Goal: Contribute content

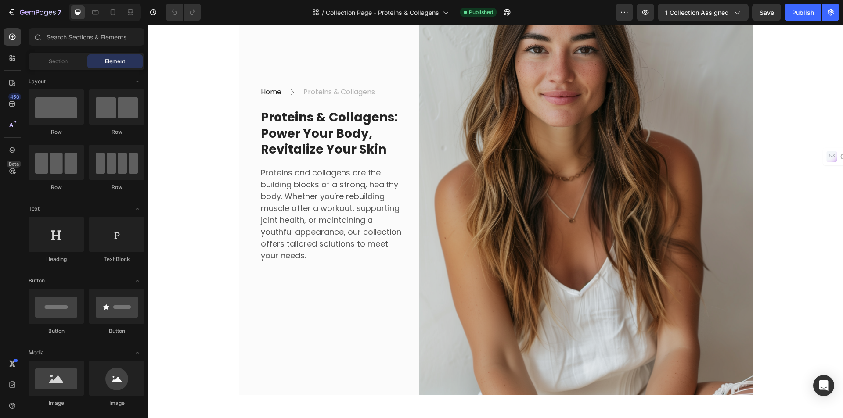
scroll to position [132, 0]
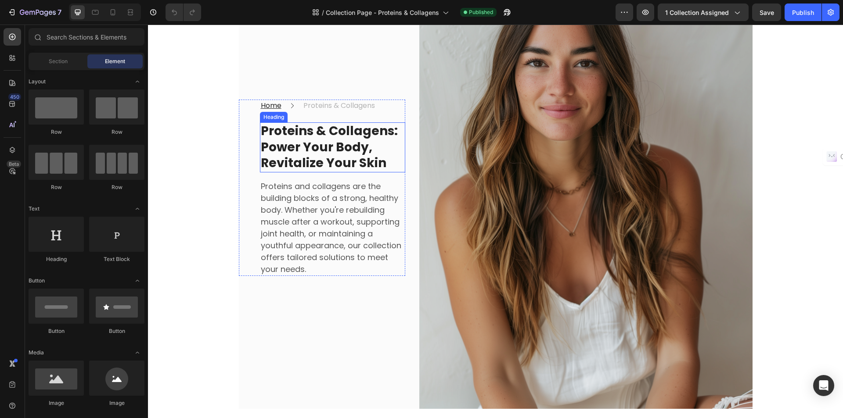
click at [340, 142] on strong "Proteins & Collagens: Power Your Body, Revitalize Your Skin" at bounding box center [329, 146] width 137 height 49
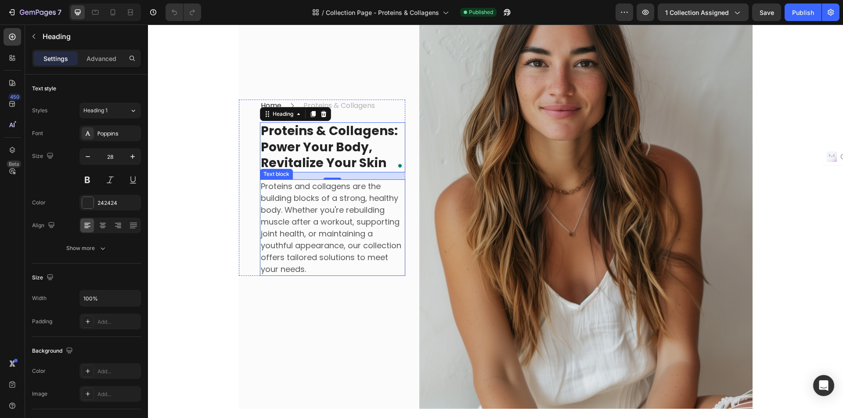
click at [344, 231] on p "Proteins and collagens are the building blocks of a strong, healthy body. Wheth…" at bounding box center [333, 227] width 144 height 95
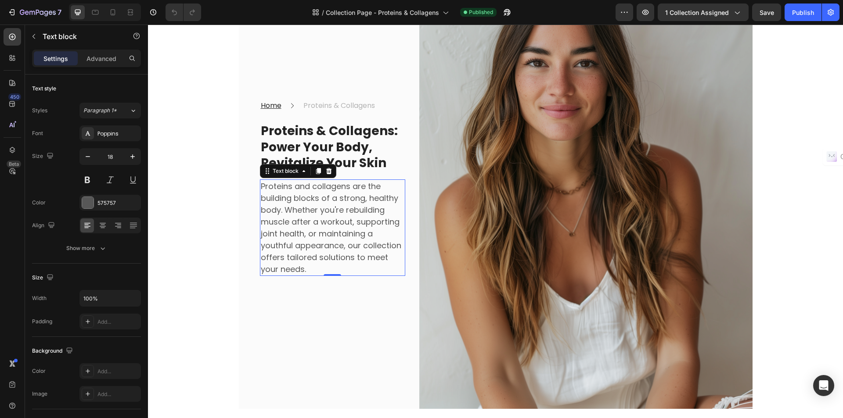
click at [344, 231] on p "Proteins and collagens are the building blocks of a strong, healthy body. Wheth…" at bounding box center [333, 227] width 144 height 95
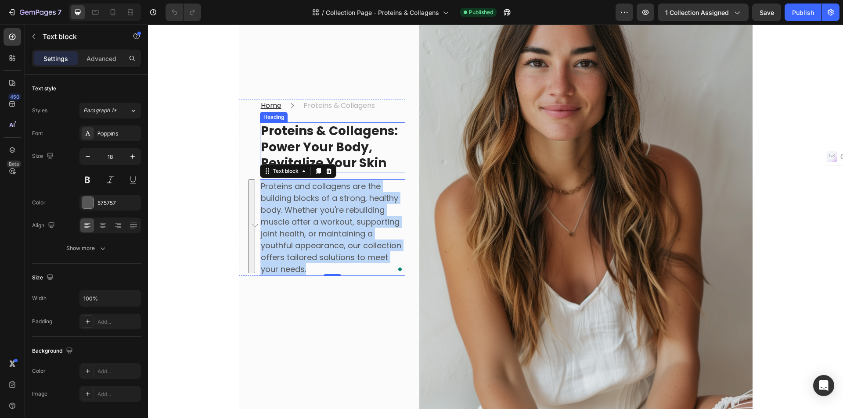
click at [327, 151] on strong "Proteins & Collagens: Power Your Body, Revitalize Your Skin" at bounding box center [329, 146] width 137 height 49
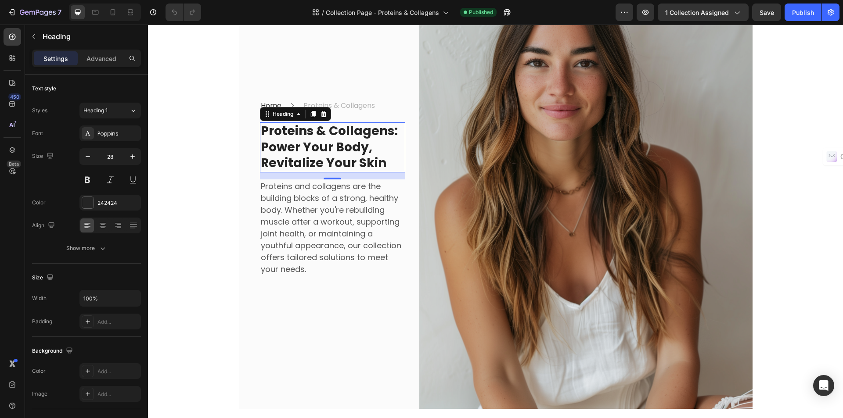
scroll to position [88, 0]
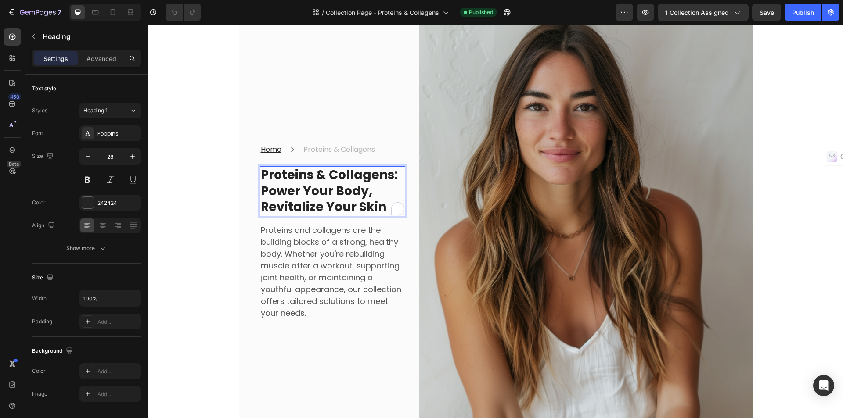
click at [343, 206] on strong "Proteins & Collagens: Power Your Body, Revitalize Your Skin" at bounding box center [329, 190] width 137 height 49
click at [362, 206] on strong "Proteins & Collagens: Power Your Body, Revitalize Your Skin" at bounding box center [329, 190] width 137 height 49
click at [278, 209] on strong "Proteins & Collagens: Power Your Body, Revitalize Your Skin" at bounding box center [329, 190] width 137 height 49
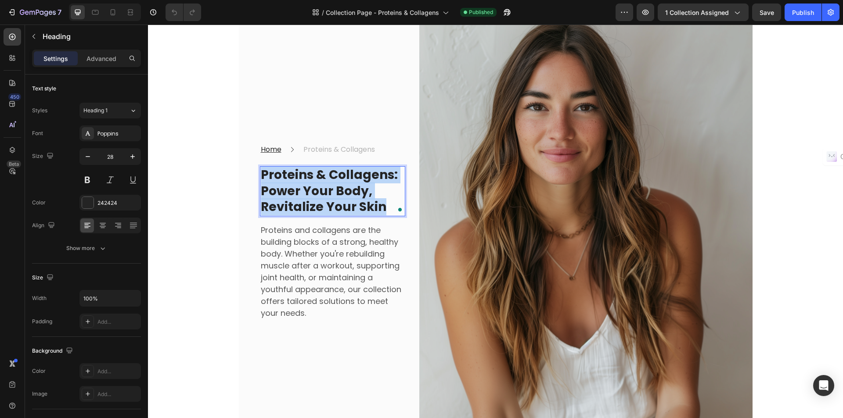
click at [278, 209] on strong "Proteins & Collagens: Power Your Body, Revitalize Your Skin" at bounding box center [329, 190] width 137 height 49
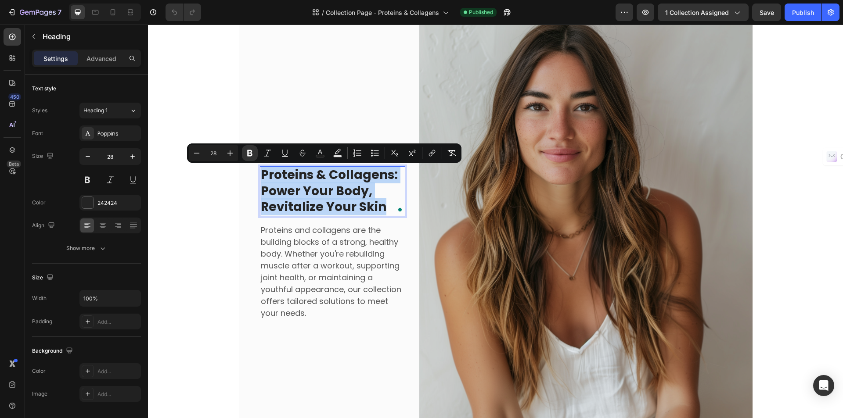
click at [274, 208] on strong "Proteins & Collagens: Power Your Body, Revitalize Your Skin" at bounding box center [329, 190] width 137 height 49
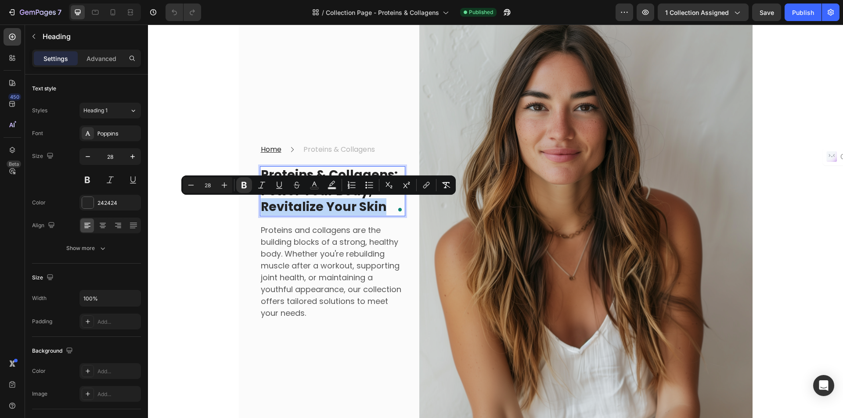
drag, startPoint x: 259, startPoint y: 205, endPoint x: 387, endPoint y: 203, distance: 127.7
click at [387, 203] on p "Proteins & Collagens: Power Your Body, Revitalize Your Skin" at bounding box center [333, 191] width 144 height 48
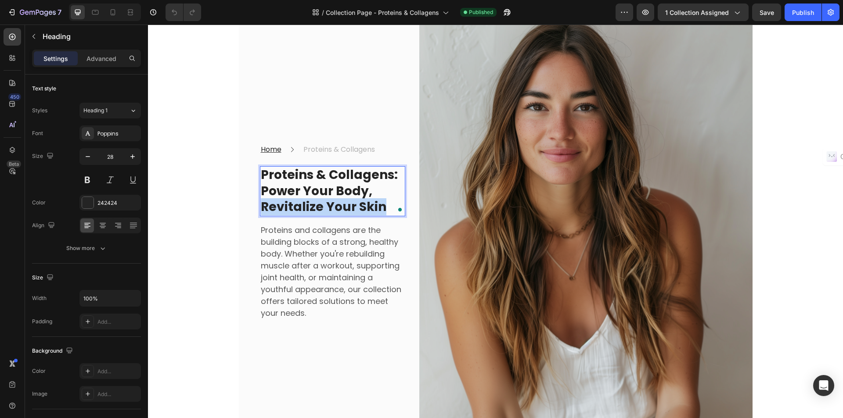
scroll to position [80, 0]
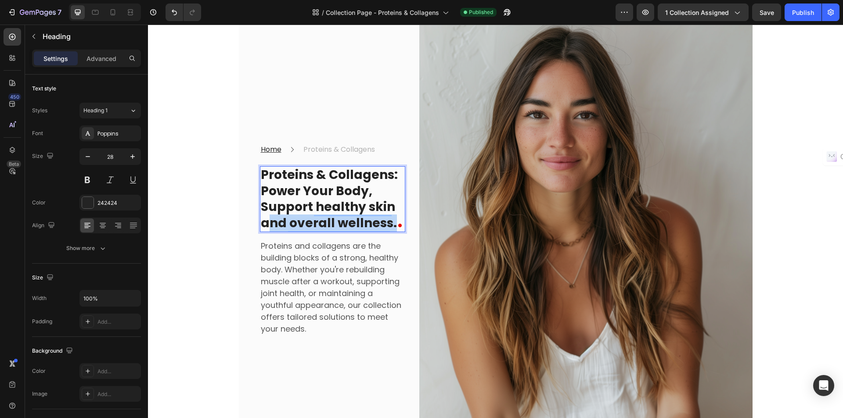
click at [264, 223] on strong "Proteins & Collagens: Power Your Body, Support healthy skin and overall wellnes…" at bounding box center [329, 198] width 137 height 65
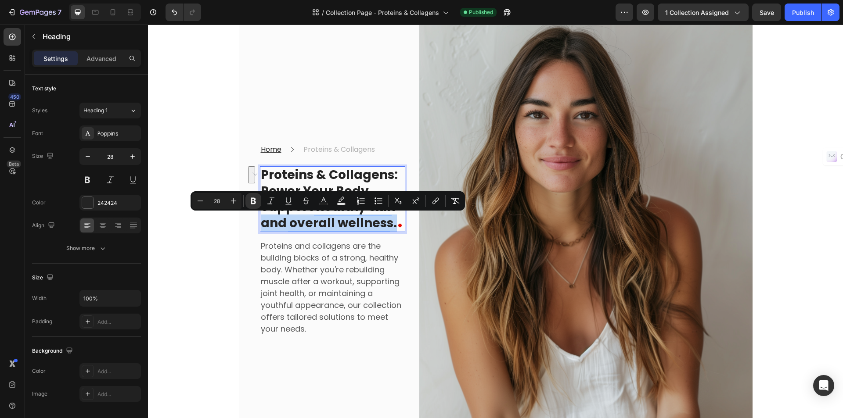
click at [261, 226] on strong "Proteins & Collagens: Power Your Body, Support healthy skin and overall wellnes…" at bounding box center [329, 198] width 137 height 65
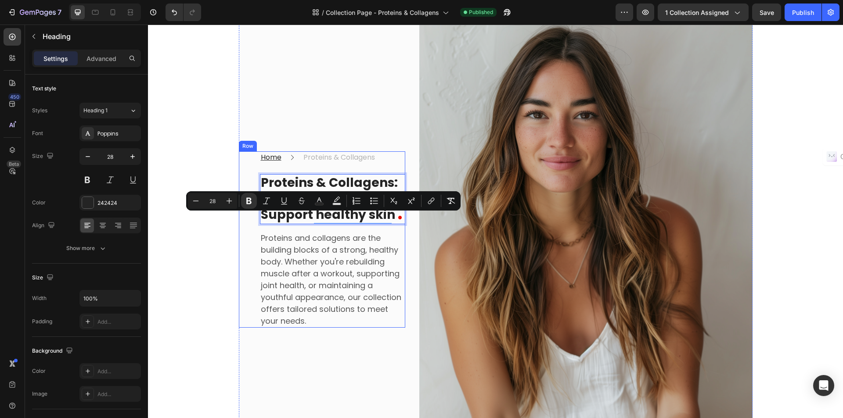
scroll to position [88, 0]
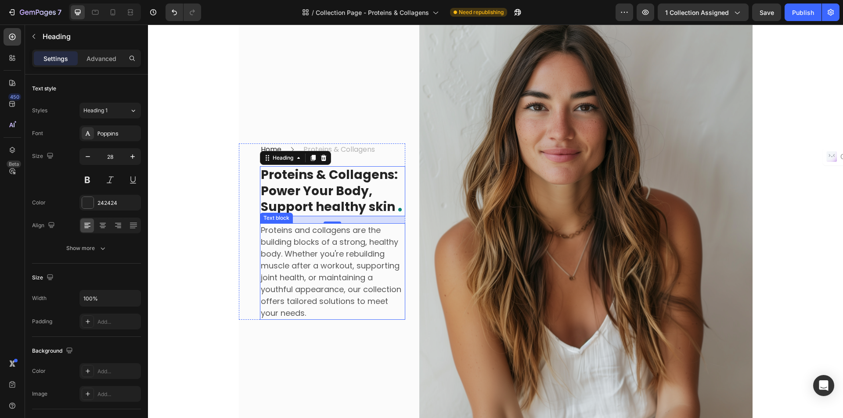
click at [327, 258] on p "Proteins and collagens are the building blocks of a strong, healthy body. Wheth…" at bounding box center [333, 271] width 144 height 95
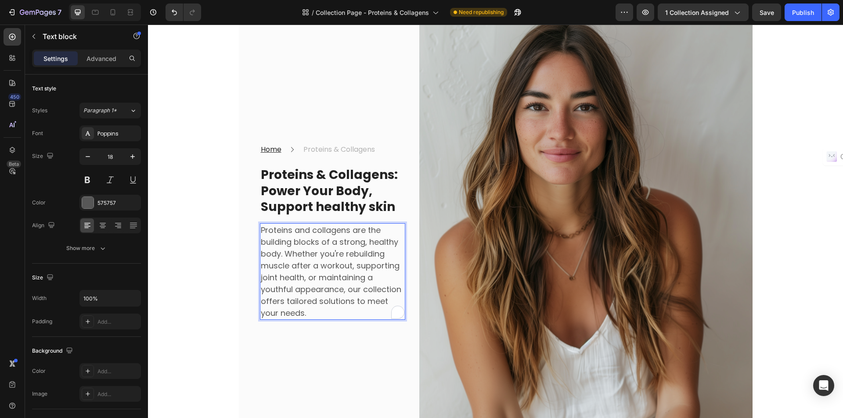
click at [341, 254] on p "Proteins and collagens are the building blocks of a strong, healthy body. Wheth…" at bounding box center [333, 271] width 144 height 95
click at [358, 265] on p "Proteins and collagens are the building blocks of a strong, healthy body. Wheth…" at bounding box center [333, 271] width 144 height 95
click at [316, 280] on p "Proteins and collagens are the building blocks of a strong, healthy body. Wheth…" at bounding box center [333, 271] width 144 height 95
click at [363, 267] on p "Proteins and collagens are the building blocks of a strong, healthy body. Wheth…" at bounding box center [333, 271] width 144 height 95
click at [318, 288] on p "Proteins and collagens are the building blocks of a strong, healthy body. Wheth…" at bounding box center [333, 271] width 144 height 95
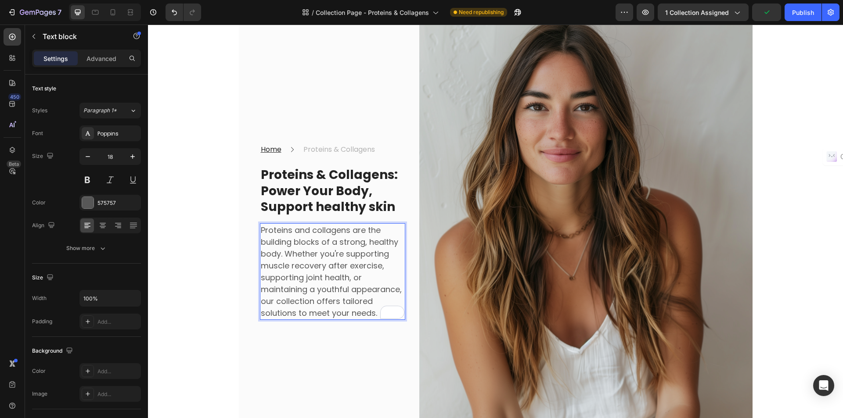
click at [315, 291] on p "Proteins and collagens are the building blocks of a strong, healthy body. Wheth…" at bounding box center [333, 271] width 144 height 95
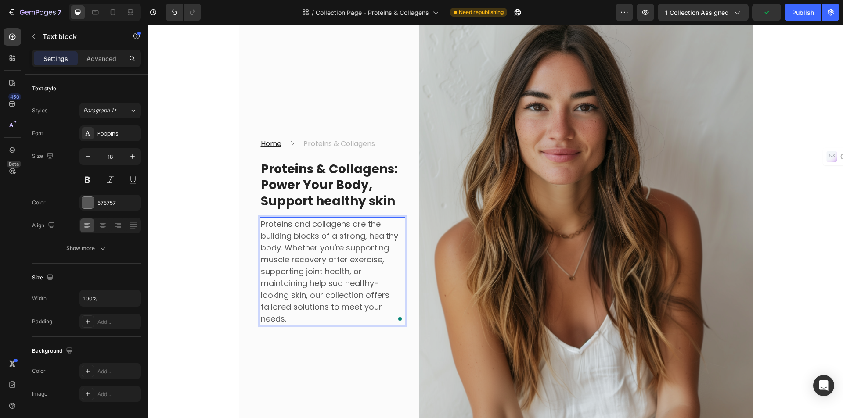
scroll to position [82, 0]
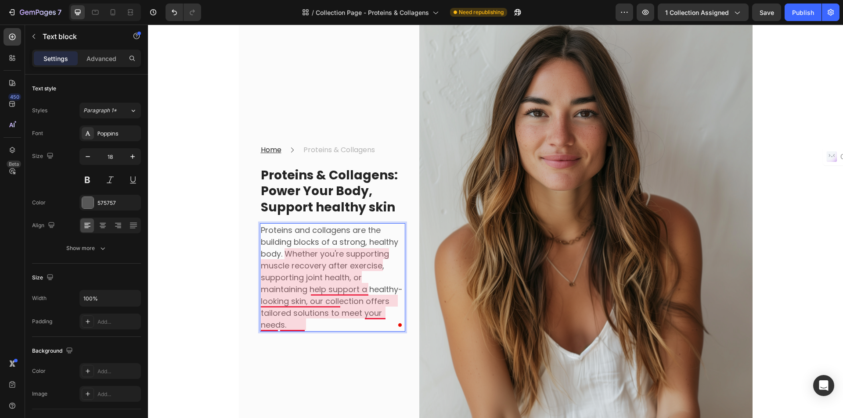
click at [341, 291] on p "Proteins and collagens are the building blocks of a strong, healthy body. Wheth…" at bounding box center [333, 277] width 144 height 107
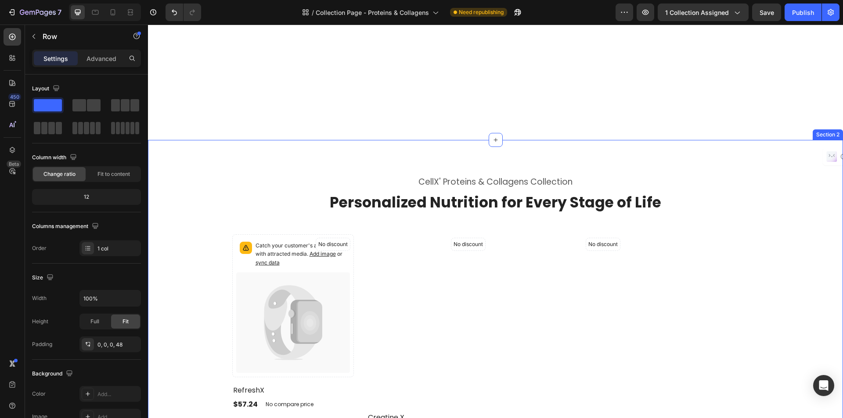
scroll to position [571, 0]
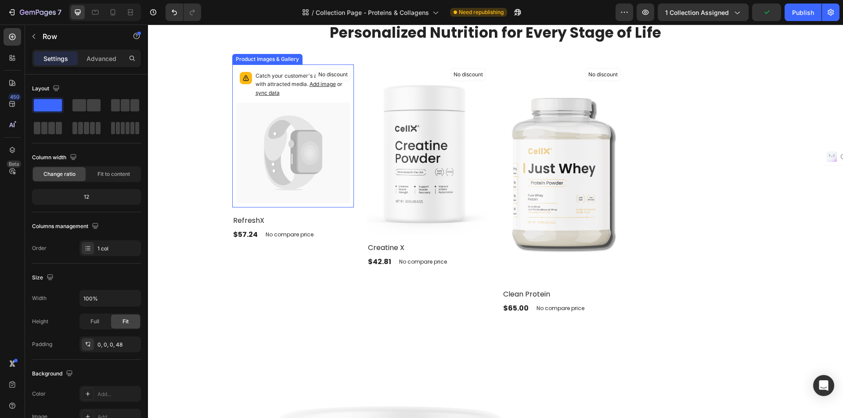
click at [315, 161] on icon at bounding box center [309, 153] width 26 height 42
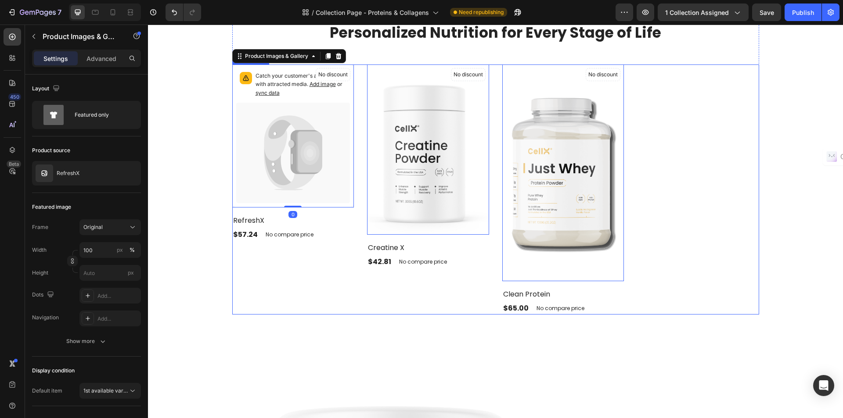
click at [290, 311] on div "No discount Not be displayed when published (P) Tag Catch your customer's atten…" at bounding box center [293, 190] width 122 height 250
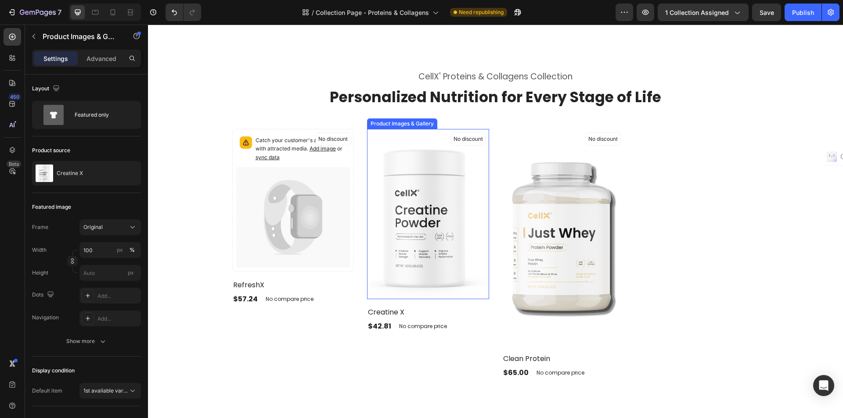
scroll to position [134, 0]
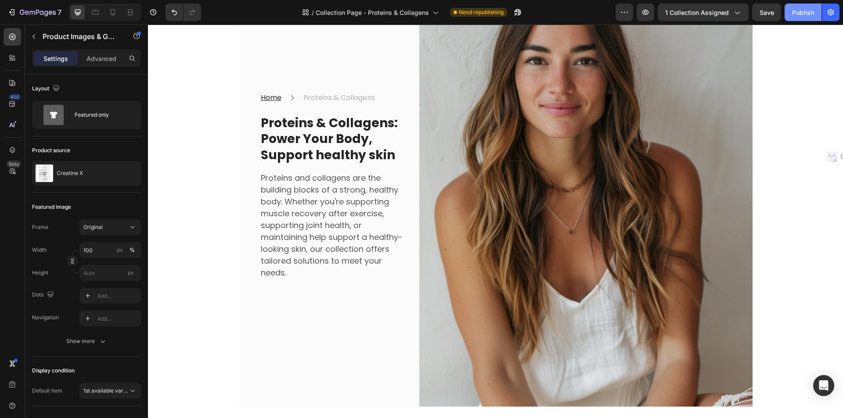
click at [802, 13] on div "Publish" at bounding box center [803, 12] width 22 height 9
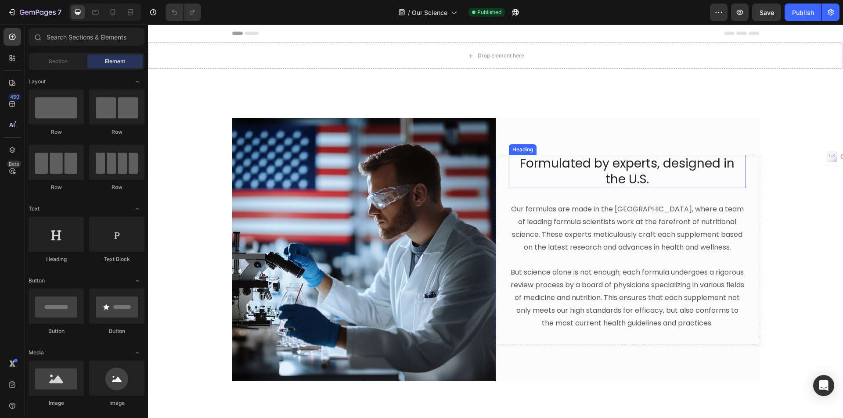
click at [602, 173] on h2 "Formulated by experts, designed in the U.S." at bounding box center [627, 172] width 237 height 34
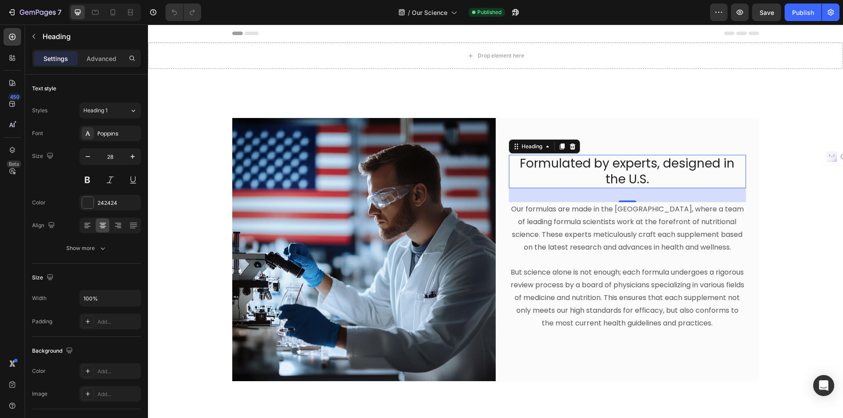
click at [602, 173] on h2 "Formulated by experts, designed in the U.S." at bounding box center [627, 172] width 237 height 34
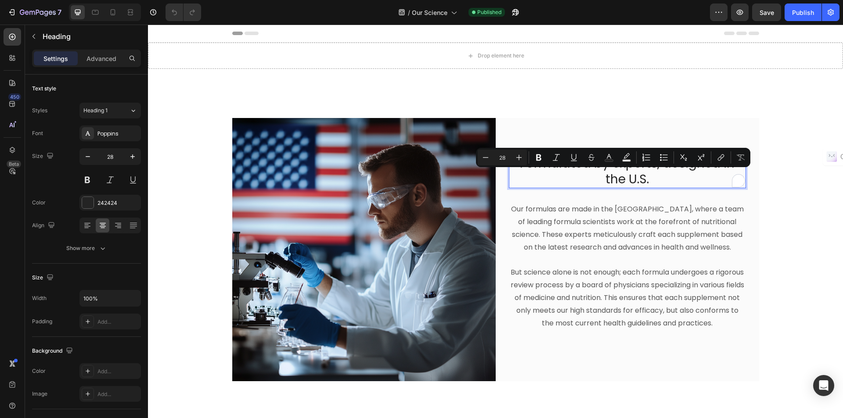
click at [576, 173] on p "Formulated by experts, designed in the U.S." at bounding box center [627, 172] width 235 height 32
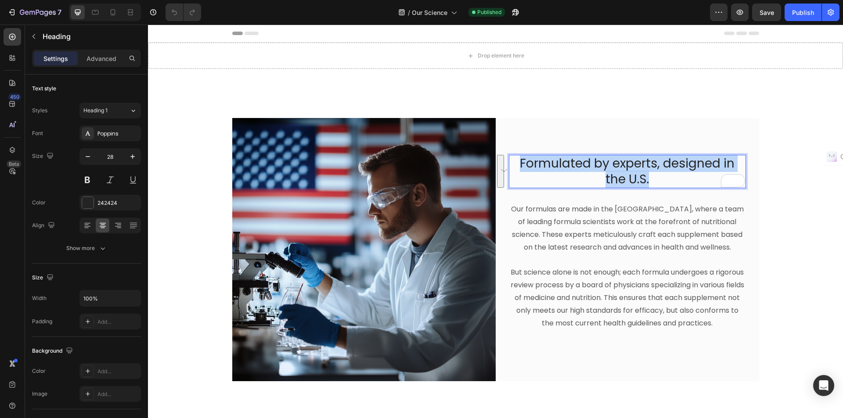
copy p "Formulated by experts, designed in the U.S."
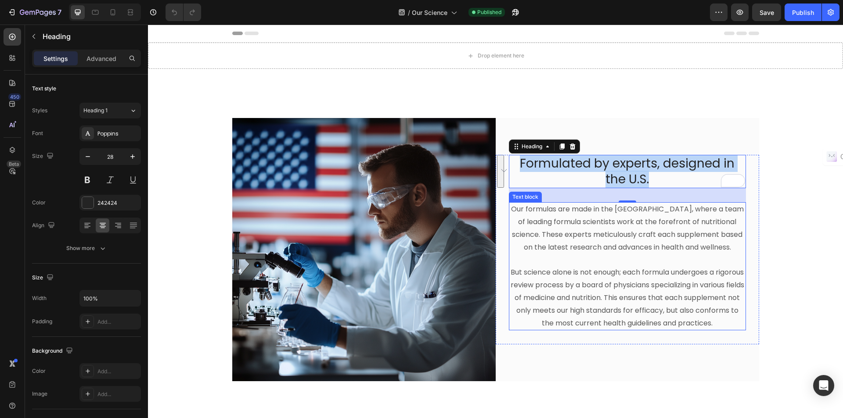
click at [664, 257] on p "But science alone is not enough; each formula undergoes a rigorous review proce…" at bounding box center [627, 292] width 235 height 76
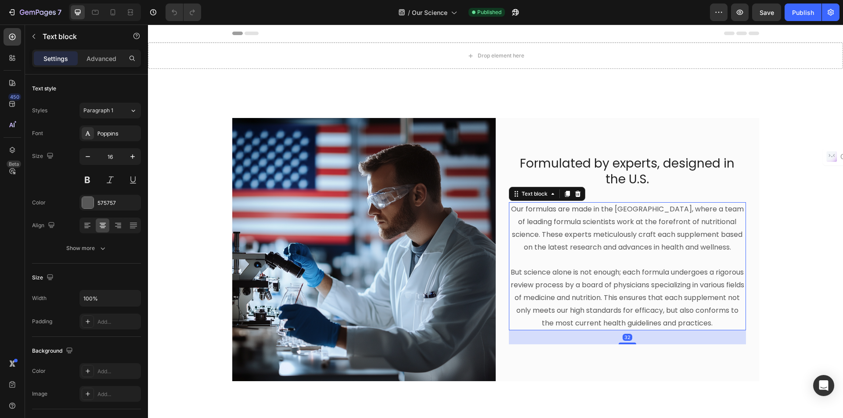
click at [664, 257] on p "But science alone is not enough; each formula undergoes a rigorous review proce…" at bounding box center [627, 292] width 235 height 76
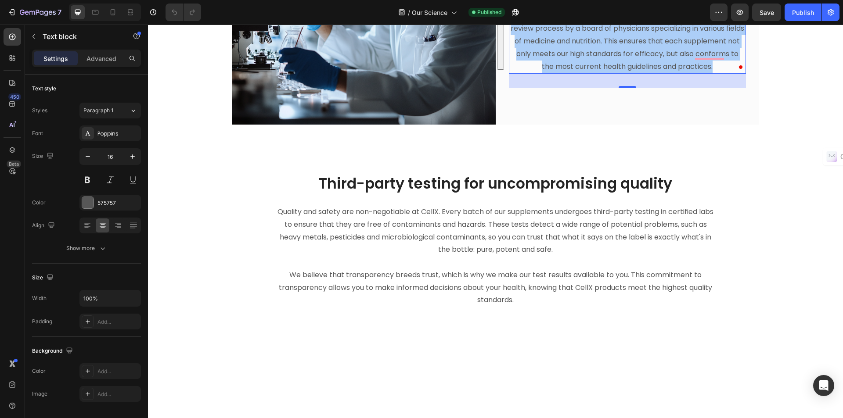
scroll to position [263, 0]
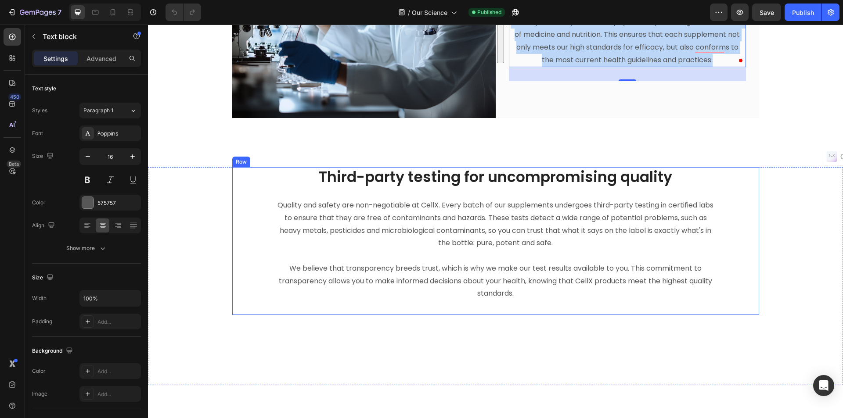
click at [522, 184] on h2 "Third-party testing for uncompromising quality" at bounding box center [495, 177] width 439 height 21
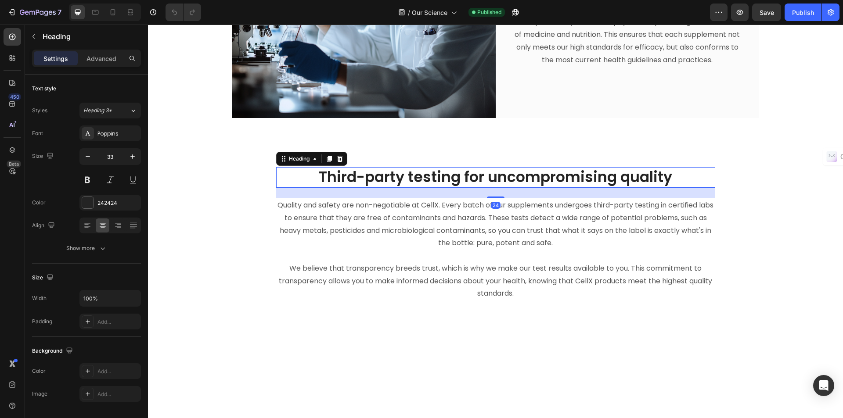
click at [522, 184] on h2 "Third-party testing for uncompromising quality" at bounding box center [495, 177] width 439 height 21
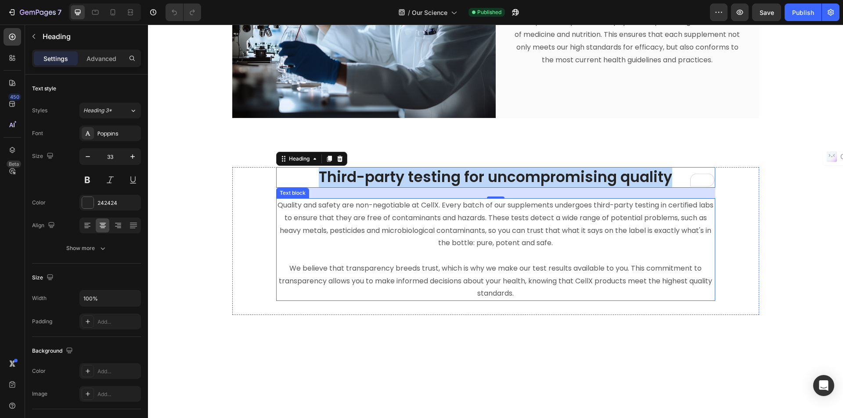
click at [571, 293] on p "Quality and safety are non-negotiable at CellX. Every batch of our supplements …" at bounding box center [495, 249] width 437 height 101
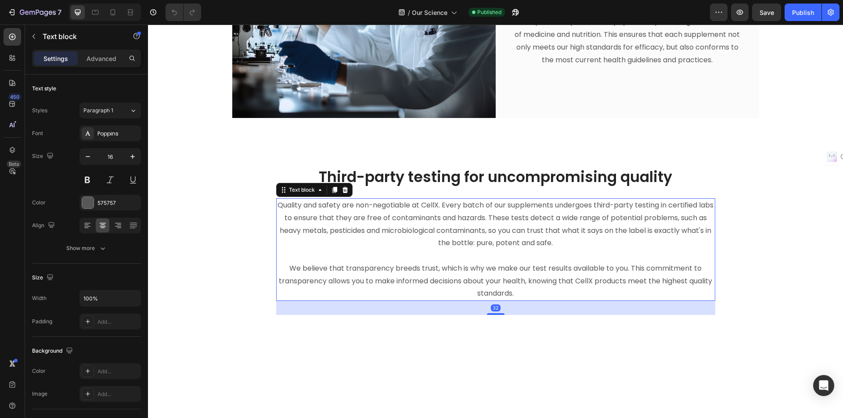
click at [571, 293] on p "Quality and safety are non-negotiable at CellX. Every batch of our supplements …" at bounding box center [495, 249] width 437 height 101
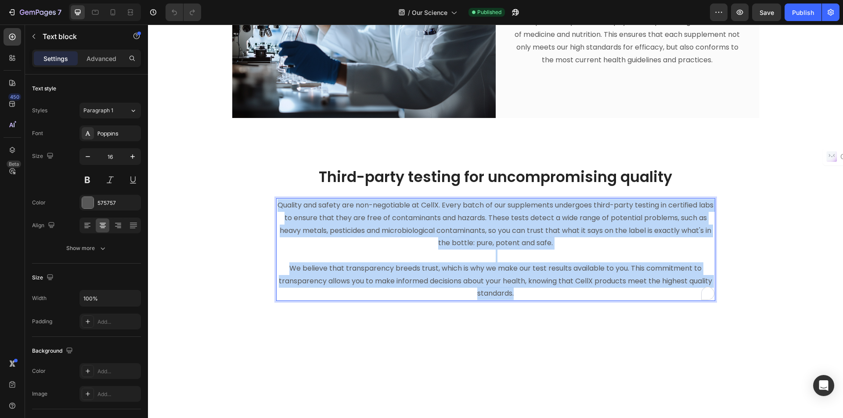
copy p "Quality and safety are non-negotiable at CellX. Every batch of our supplements …"
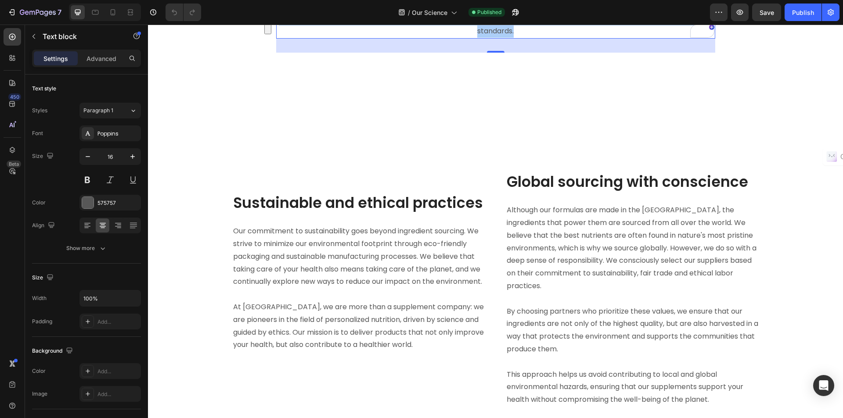
scroll to position [527, 0]
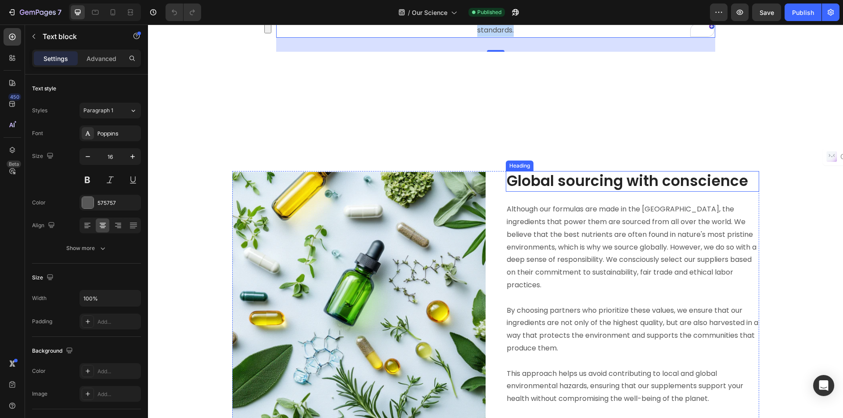
click at [618, 188] on h2 "Global sourcing with conscience" at bounding box center [632, 181] width 253 height 21
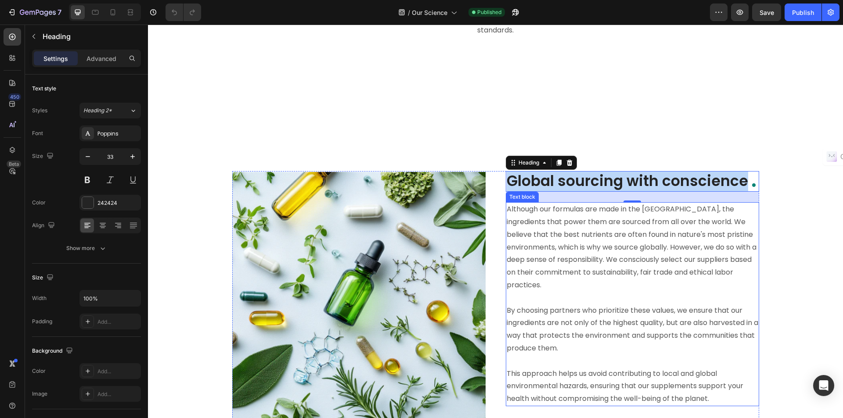
click at [612, 264] on p "Although our formulas are made in the United States, the ingredients that power…" at bounding box center [631, 247] width 251 height 89
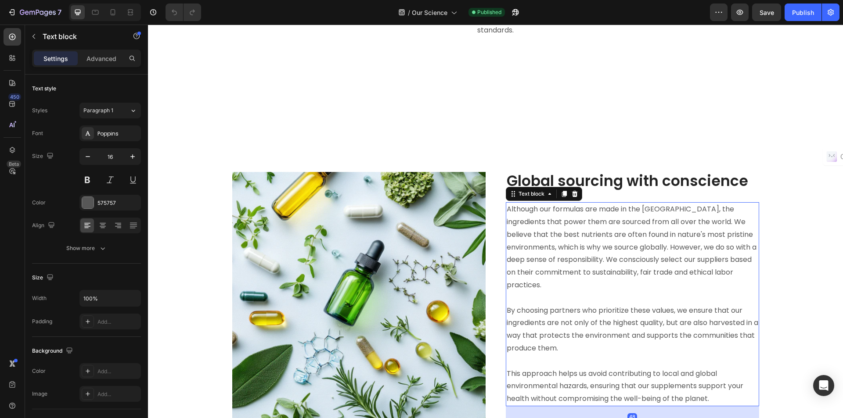
click at [612, 264] on p "Although our formulas are made in the United States, the ingredients that power…" at bounding box center [631, 247] width 251 height 89
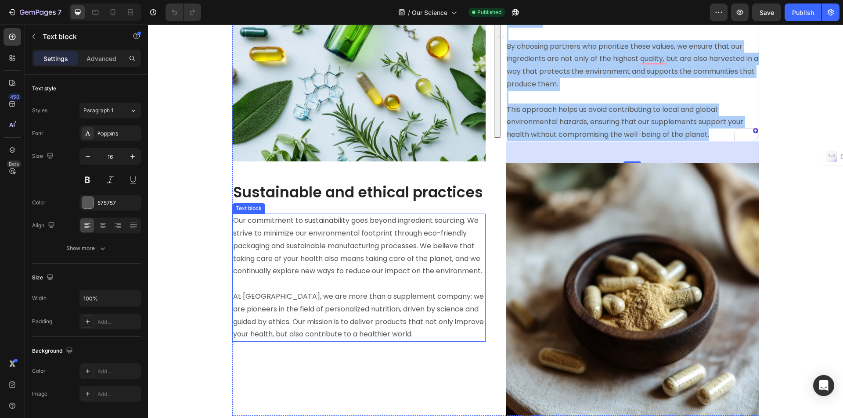
scroll to position [834, 0]
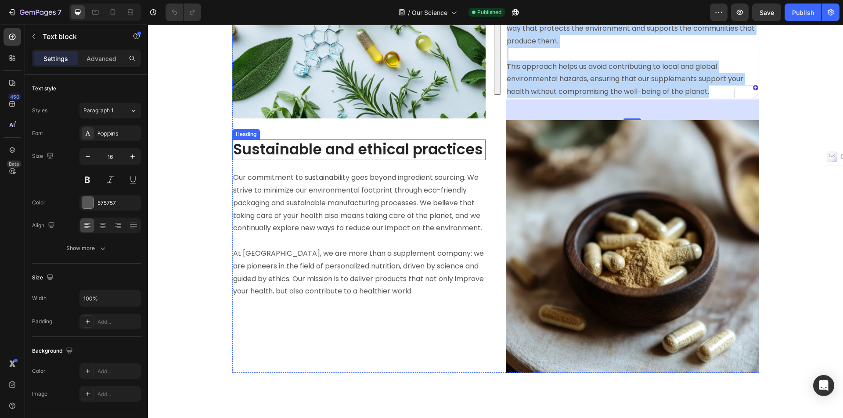
click at [372, 154] on h2 "Sustainable and ethical practices" at bounding box center [358, 150] width 253 height 21
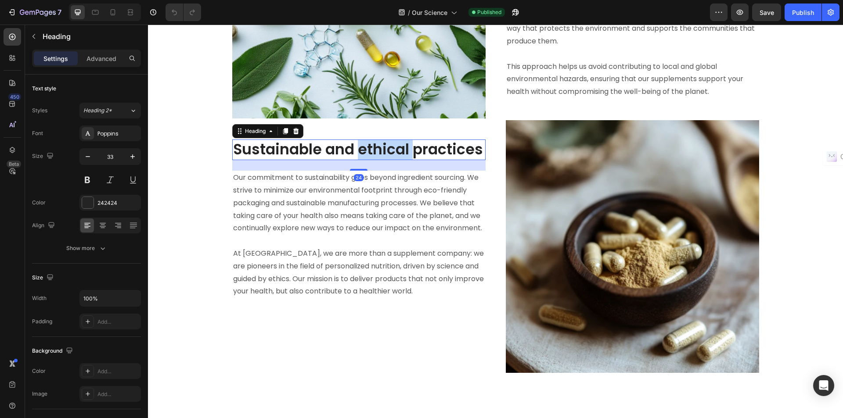
click at [372, 154] on h2 "Sustainable and ethical practices" at bounding box center [358, 150] width 253 height 21
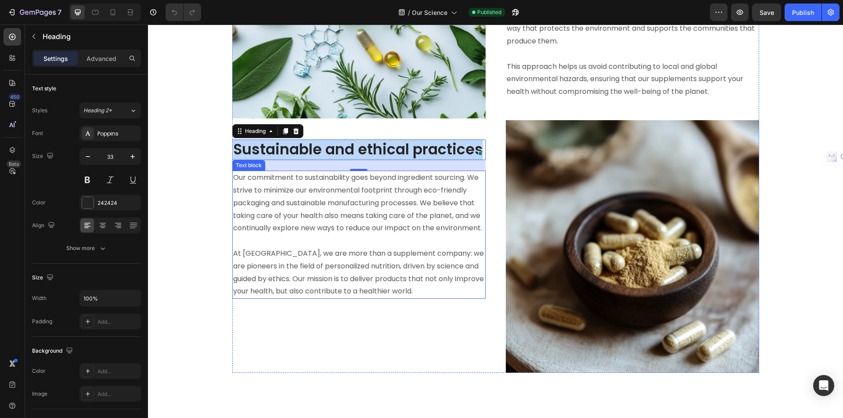
click at [357, 233] on p "Our commitment to sustainability goes beyond ingredient sourcing. We strive to …" at bounding box center [358, 235] width 251 height 126
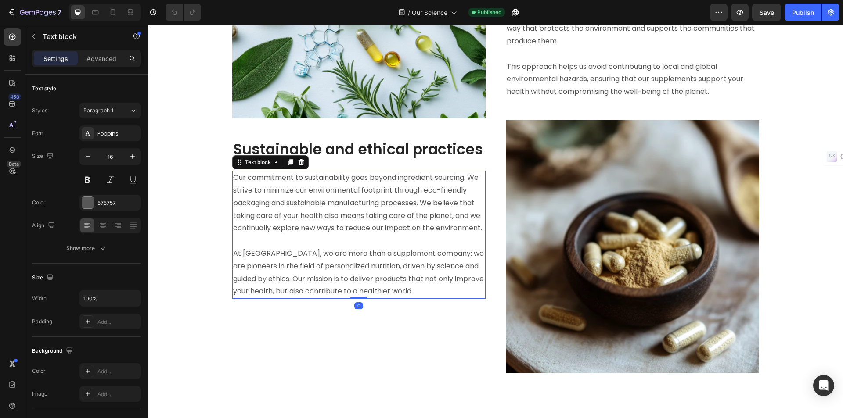
click at [357, 233] on p "Our commitment to sustainability goes beyond ingredient sourcing. We strive to …" at bounding box center [358, 235] width 251 height 126
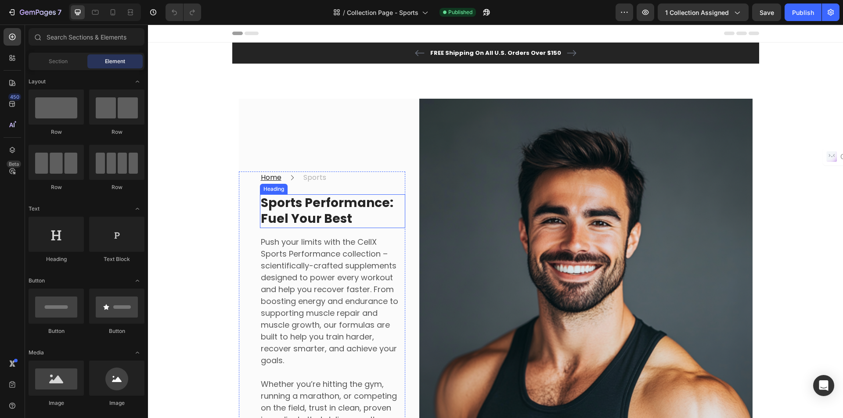
click at [262, 199] on strong "Sports Performance: Fuel Your Best" at bounding box center [327, 210] width 133 height 33
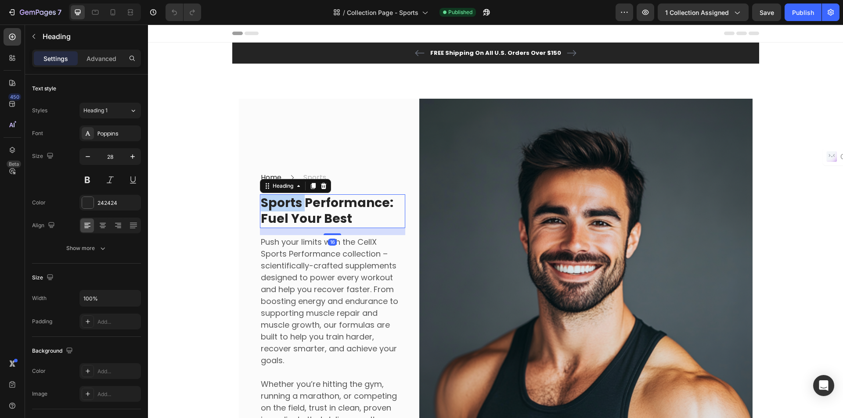
click at [262, 199] on strong "Sports Performance: Fuel Your Best" at bounding box center [327, 210] width 133 height 33
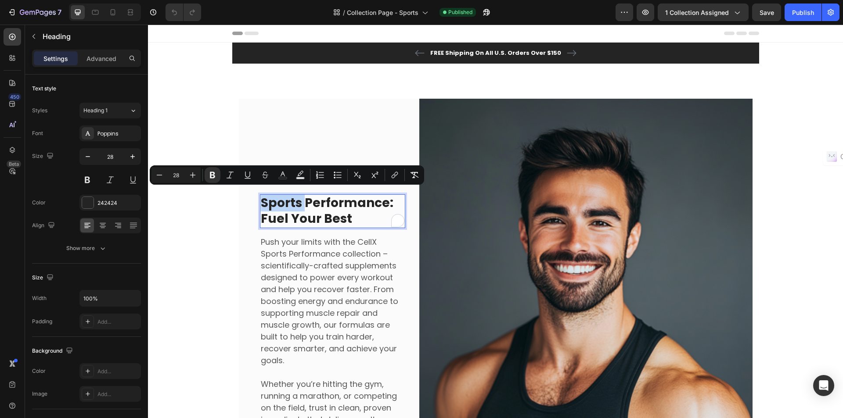
click at [262, 199] on strong "Sports Performance: Fuel Your Best" at bounding box center [327, 210] width 133 height 33
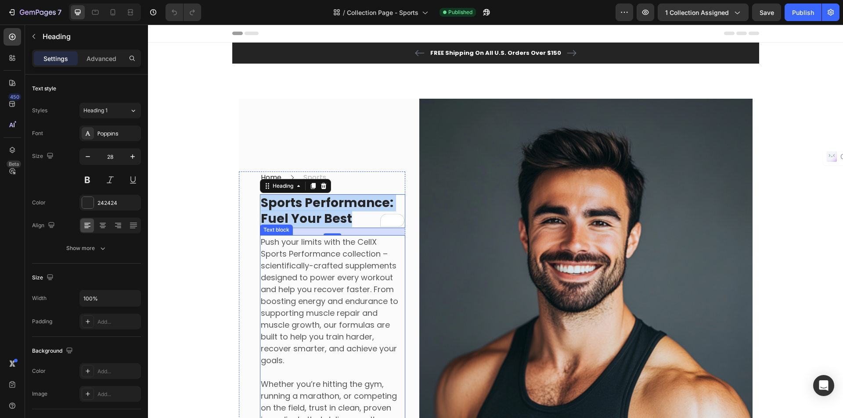
click at [297, 286] on p "Push your limits with the CellX Sports Performance collection – scientifically-…" at bounding box center [333, 301] width 144 height 130
click at [296, 286] on p "Push your limits with the CellX Sports Performance collection – scientifically-…" at bounding box center [333, 301] width 144 height 130
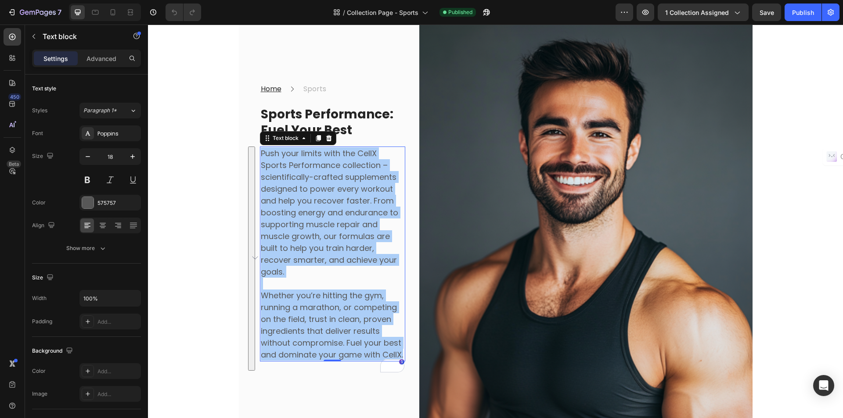
scroll to position [88, 0]
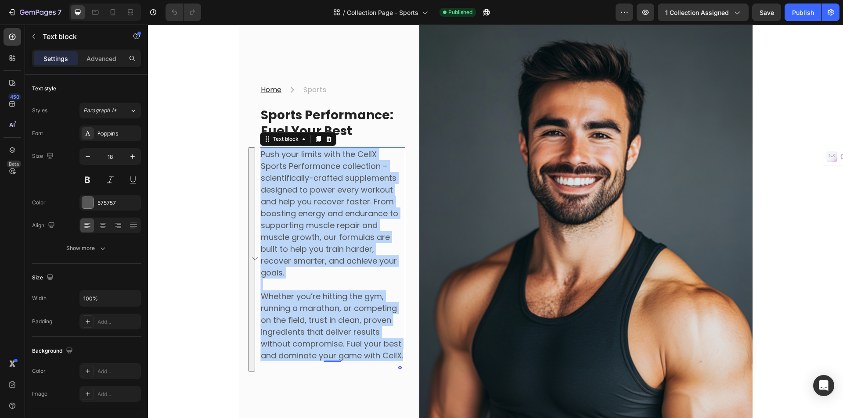
click at [318, 233] on p "Push your limits with the CellX Sports Performance collection – scientifically-…" at bounding box center [333, 213] width 144 height 130
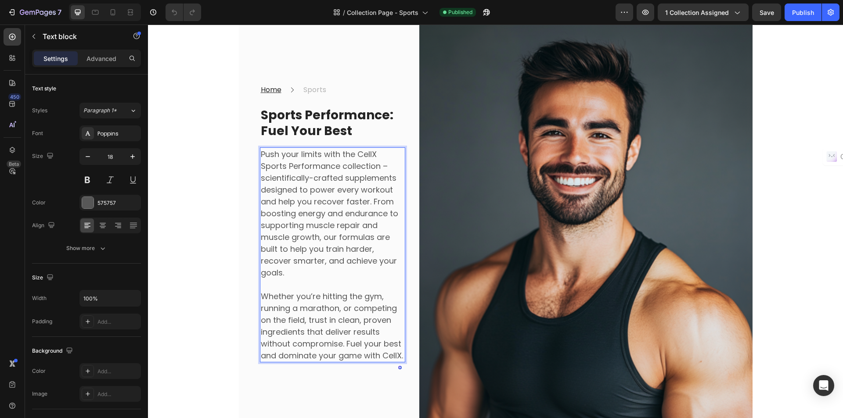
click at [310, 195] on p "Push your limits with the CellX Sports Performance collection – scientifically-…" at bounding box center [333, 213] width 144 height 130
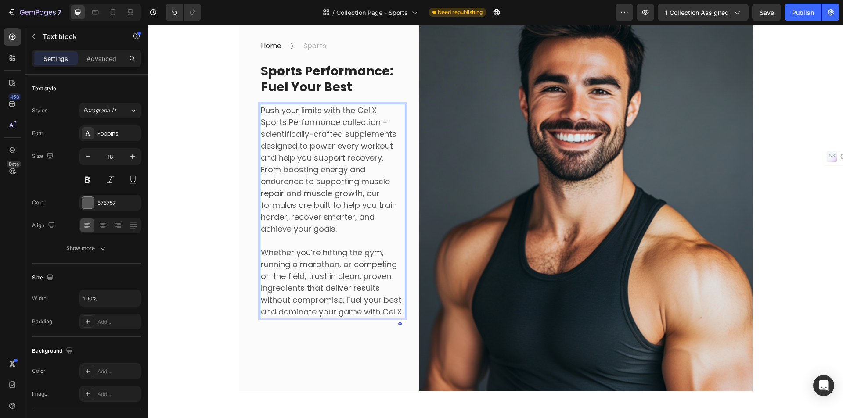
click at [363, 176] on p "Push your limits with the CellX Sports Performance collection – scientifically-…" at bounding box center [333, 169] width 144 height 130
click at [266, 187] on p "Push your limits with the CellX Sports Performance collection – scientifically-…" at bounding box center [333, 169] width 144 height 130
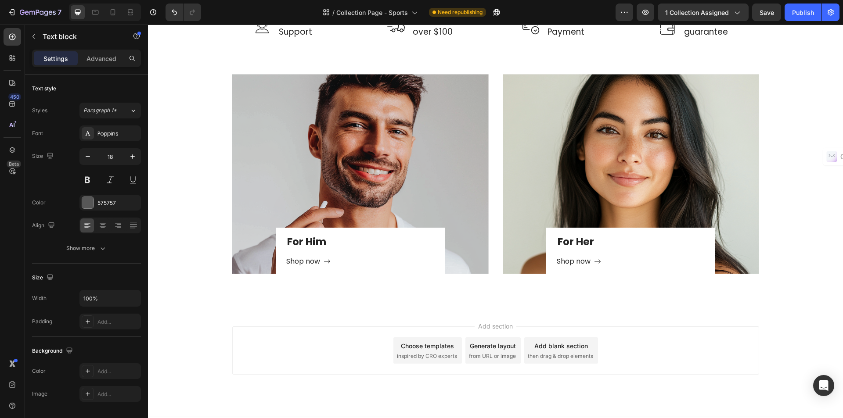
scroll to position [1843, 0]
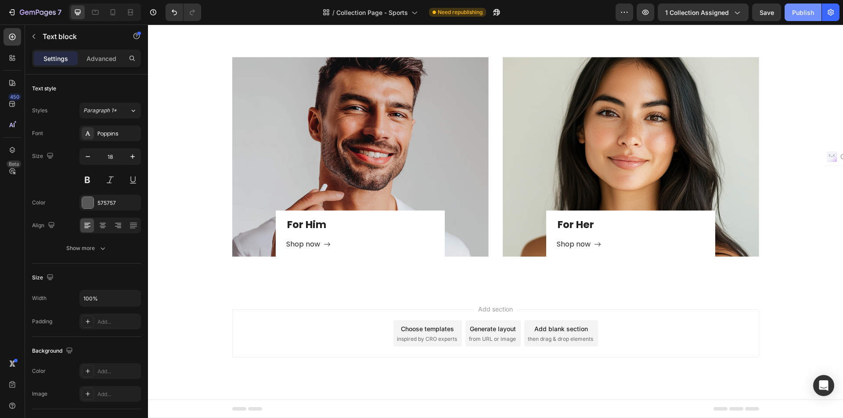
click at [803, 6] on button "Publish" at bounding box center [802, 13] width 37 height 18
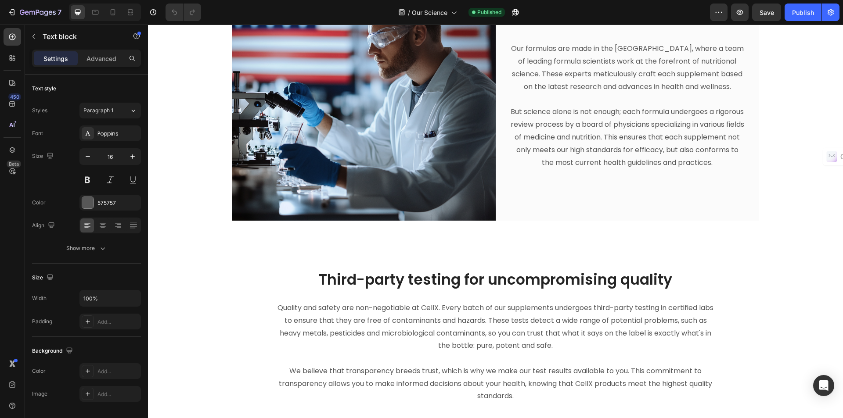
scroll to position [44, 0]
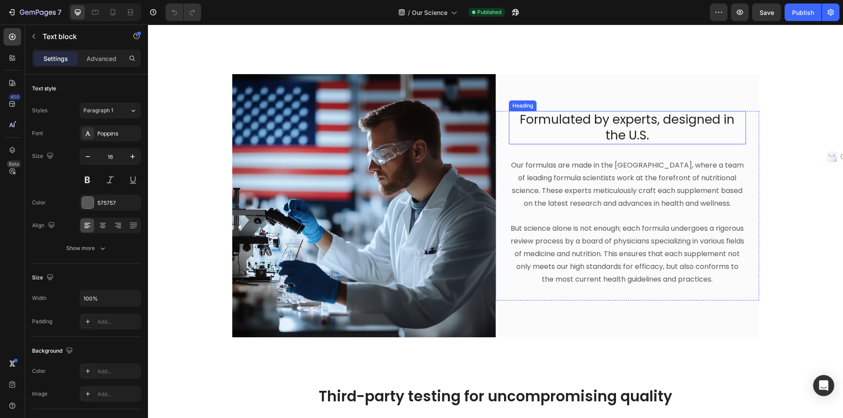
click at [649, 119] on h2 "Formulated by experts, designed in the U.S." at bounding box center [627, 128] width 237 height 34
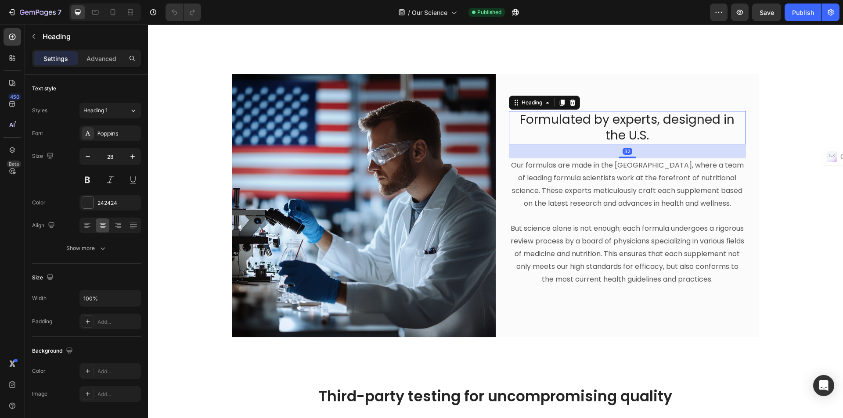
click at [649, 119] on h2 "Formulated by experts, designed in the U.S." at bounding box center [627, 128] width 237 height 34
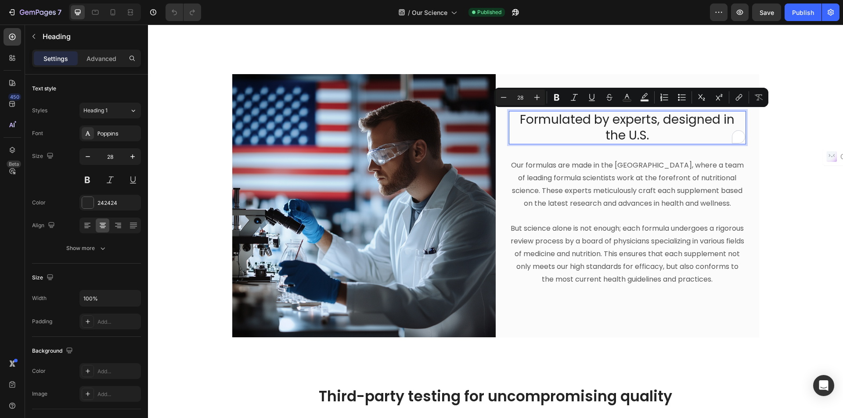
click at [649, 119] on p "Formulated by experts, designed in the U.S." at bounding box center [627, 128] width 235 height 32
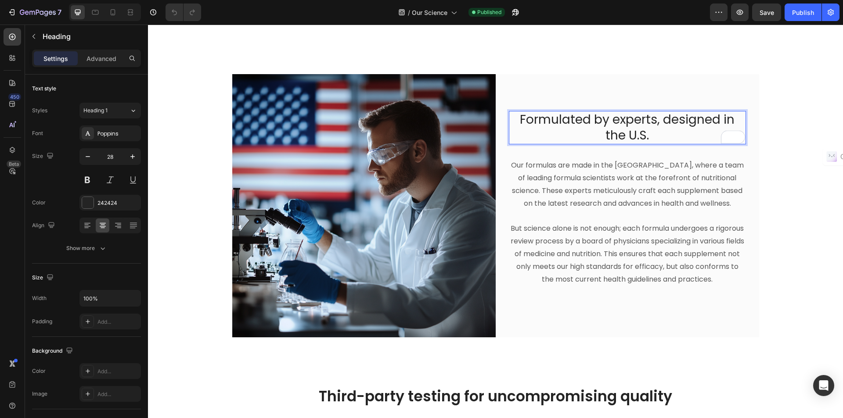
click at [654, 119] on p "Formulated by experts, designed in the U.S." at bounding box center [627, 128] width 235 height 32
click at [653, 116] on h2 "Formulated by experts, designed in the U.S." at bounding box center [627, 128] width 237 height 34
click at [637, 121] on p "Formulated by experts, designed in the U.S." at bounding box center [627, 128] width 235 height 32
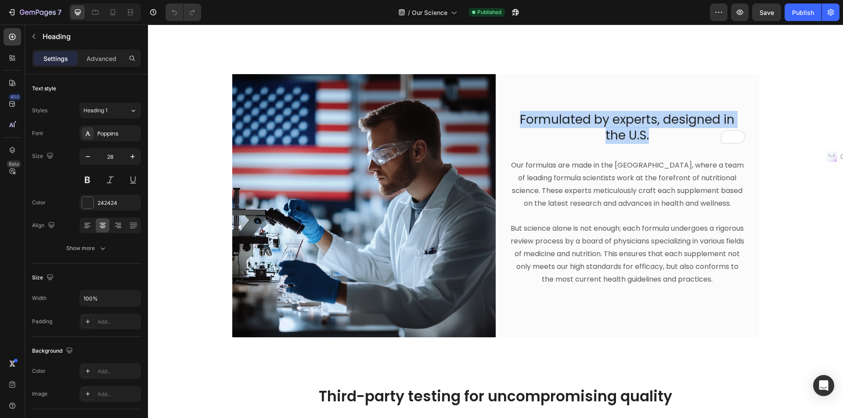
click at [637, 121] on p "Formulated by experts, designed in the U.S." at bounding box center [627, 128] width 235 height 32
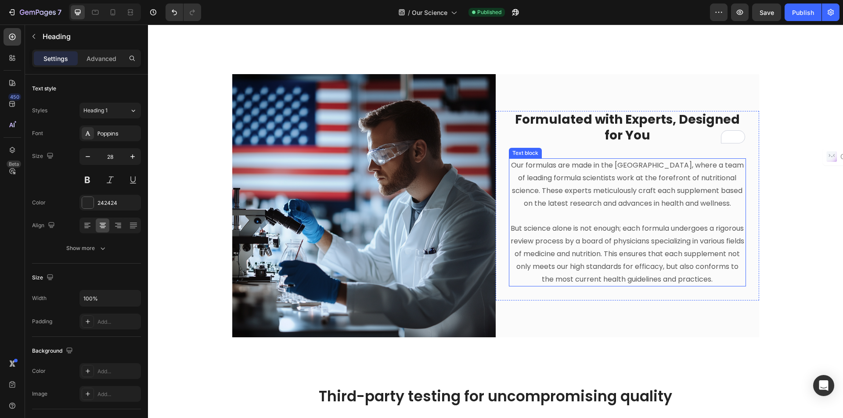
click at [618, 185] on p "Our formulas are made in the [GEOGRAPHIC_DATA], where a team of leading formula…" at bounding box center [627, 184] width 235 height 50
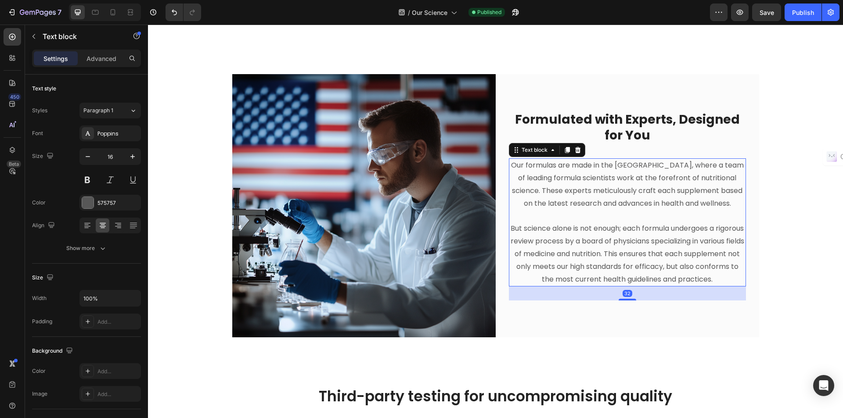
click at [618, 185] on p "Our formulas are made in the United States, where a team of leading formula sci…" at bounding box center [627, 184] width 235 height 50
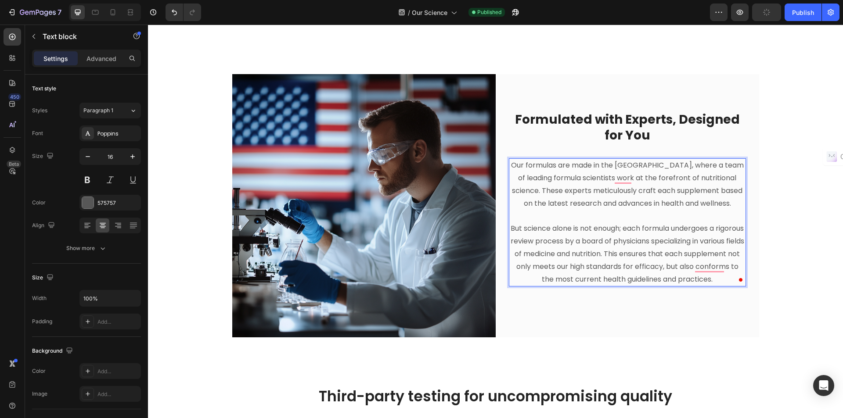
click at [729, 201] on p "Our formulas are made in the United States, where a team of leading formula sci…" at bounding box center [627, 184] width 235 height 50
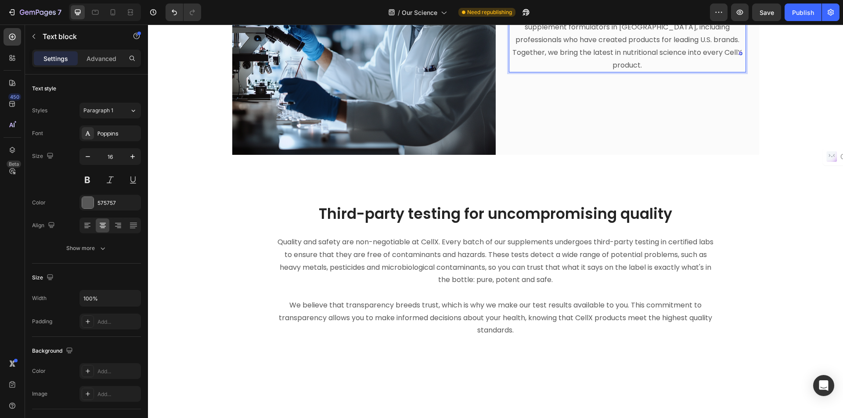
scroll to position [263, 0]
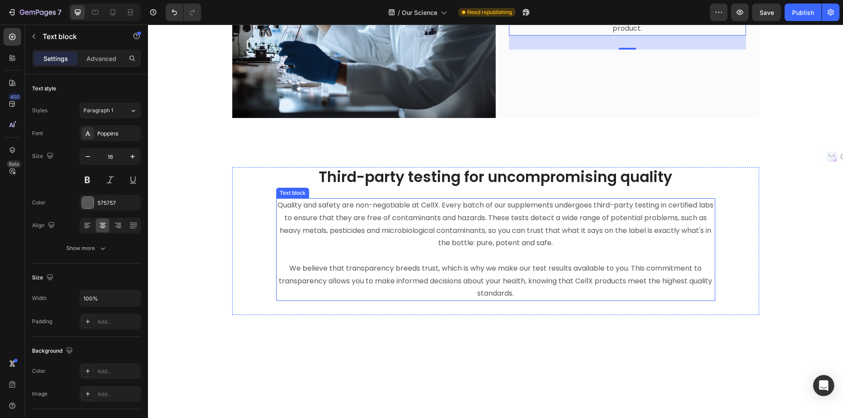
click at [481, 225] on p "Quality and safety are non-negotiable at CellX. Every batch of our supplements …" at bounding box center [495, 249] width 437 height 101
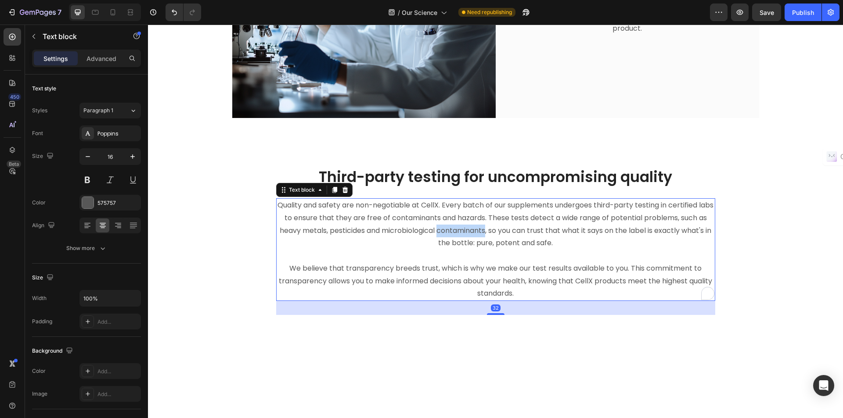
click at [481, 225] on p "Quality and safety are non-negotiable at CellX. Every batch of our supplements …" at bounding box center [495, 249] width 437 height 101
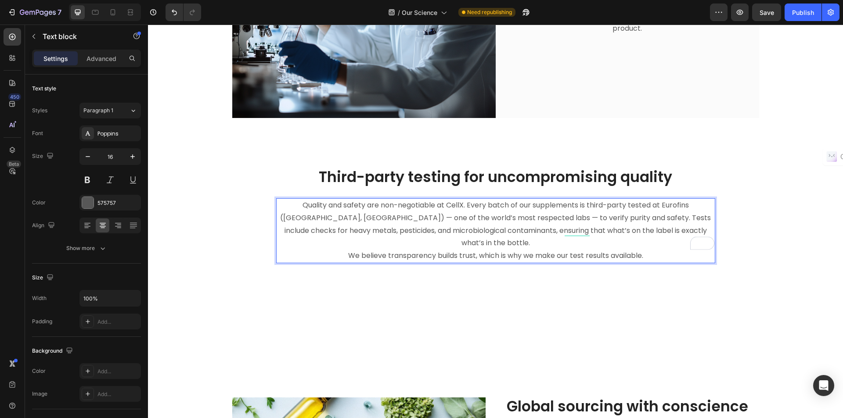
click at [659, 227] on p "Quality and safety are non-negotiable at CellX. Every batch of our supplements …" at bounding box center [495, 224] width 437 height 50
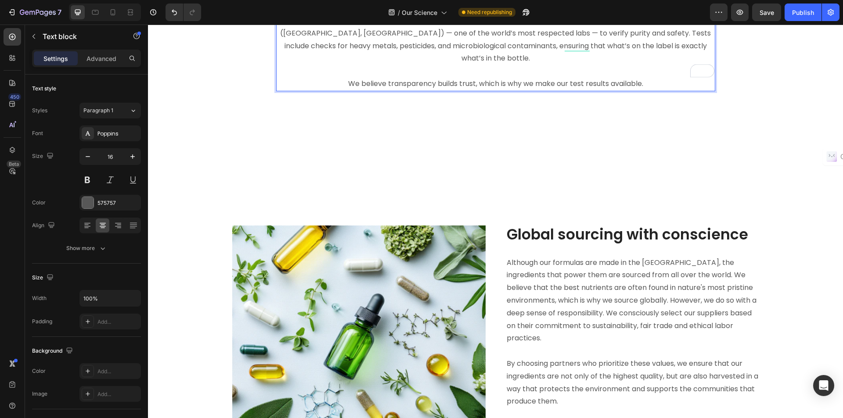
scroll to position [483, 0]
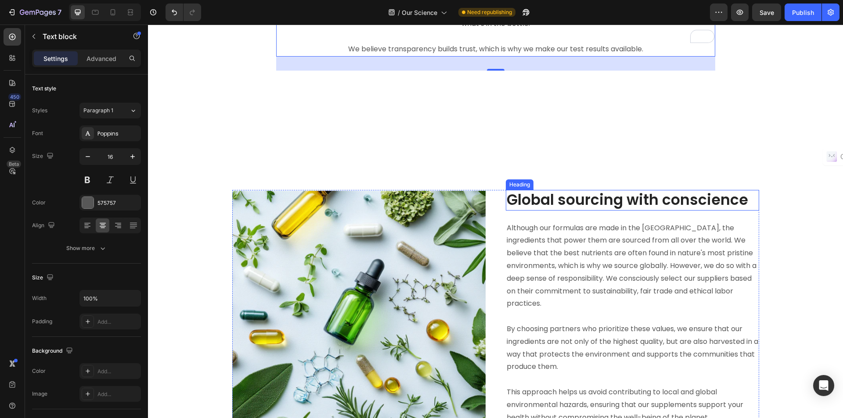
click at [629, 190] on h2 "Global sourcing with conscience" at bounding box center [632, 200] width 253 height 21
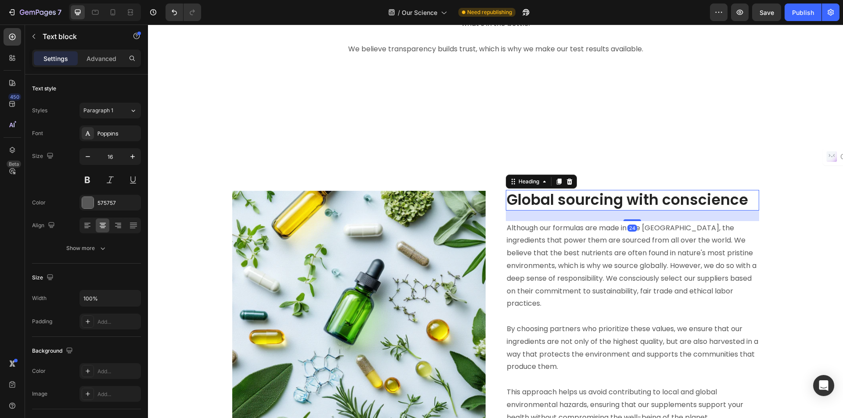
click at [629, 190] on h2 "Global sourcing with conscience" at bounding box center [632, 200] width 253 height 21
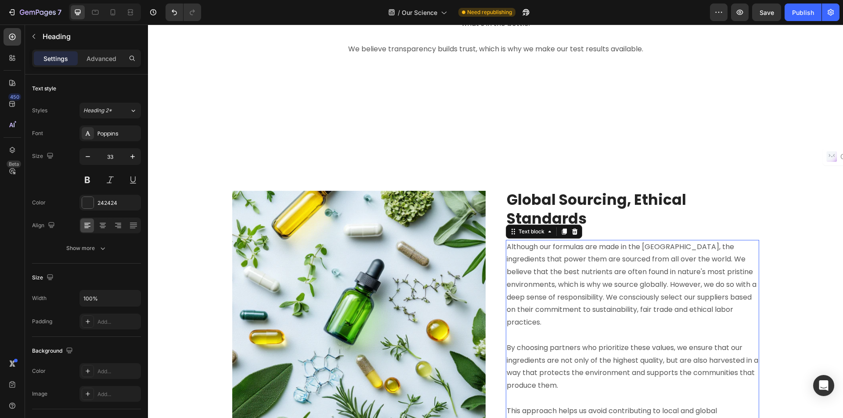
click at [630, 241] on p "Although our formulas are made in the United States, the ingredients that power…" at bounding box center [631, 285] width 251 height 89
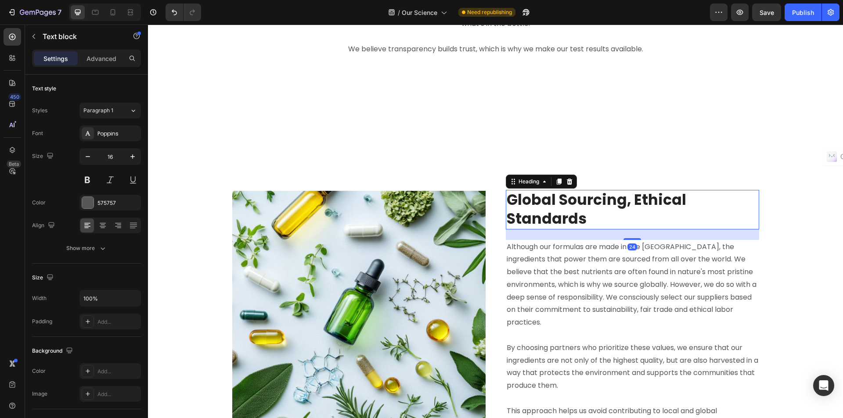
click at [635, 198] on p "⁠⁠⁠⁠⁠⁠⁠ Global Sourcing, Ethical Standards" at bounding box center [631, 210] width 251 height 38
click at [83, 155] on button "button" at bounding box center [88, 157] width 16 height 16
type input "32"
click at [603, 240] on p "Although our formulas are made in the United States, the ingredients that power…" at bounding box center [631, 284] width 251 height 89
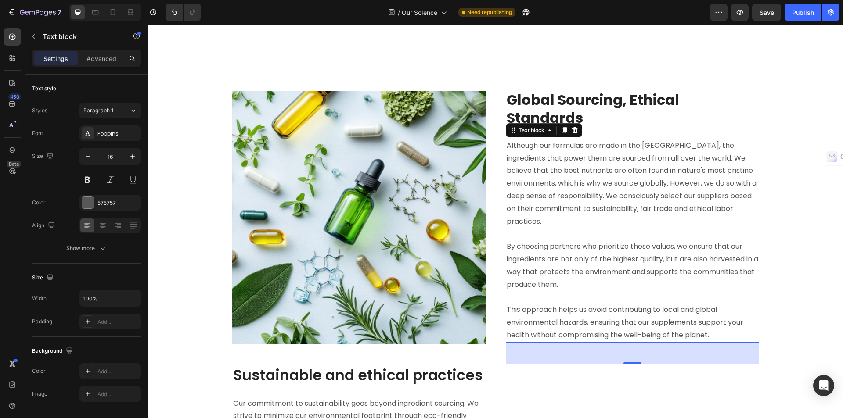
scroll to position [571, 0]
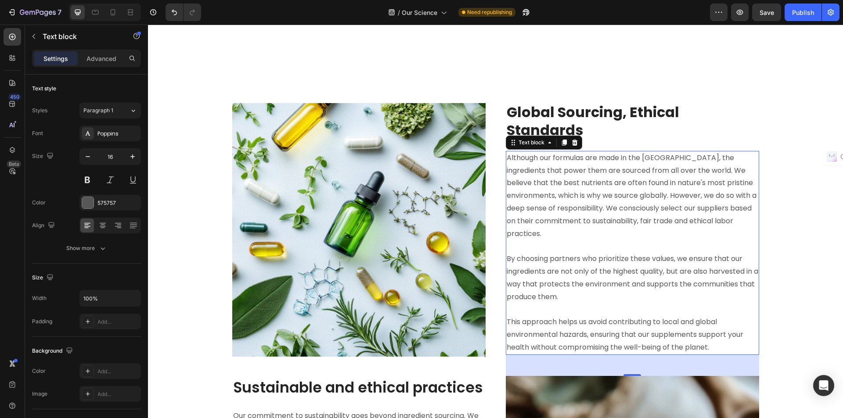
click at [622, 171] on p "Although our formulas are made in the United States, the ingredients that power…" at bounding box center [631, 196] width 251 height 89
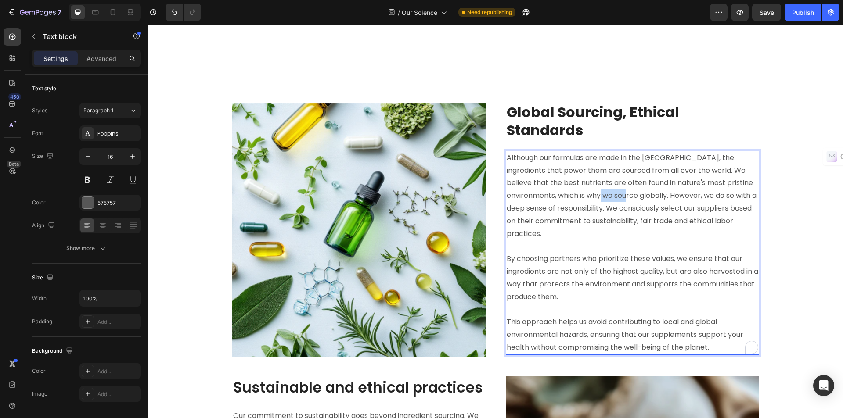
click at [622, 171] on p "Although our formulas are made in the United States, the ingredients that power…" at bounding box center [631, 196] width 251 height 89
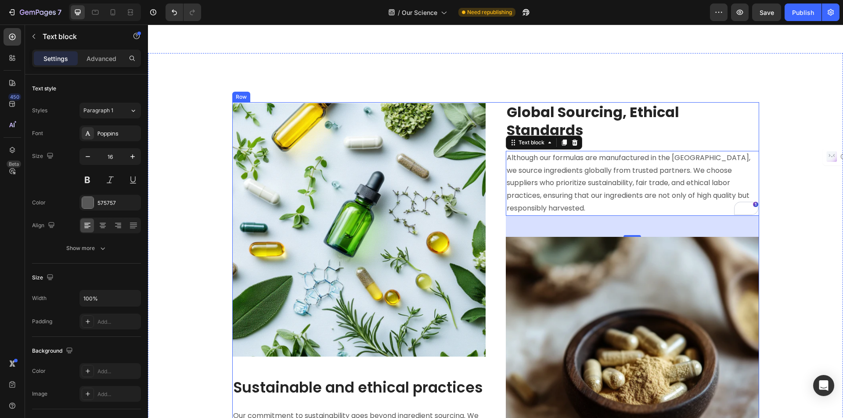
click at [308, 378] on h2 "Sustainable and ethical practices" at bounding box center [358, 388] width 253 height 21
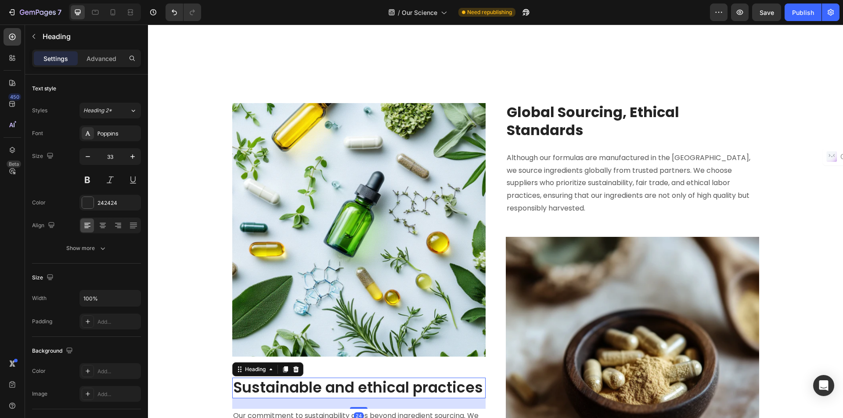
click at [308, 378] on h2 "Sustainable and ethical practices" at bounding box center [358, 388] width 253 height 21
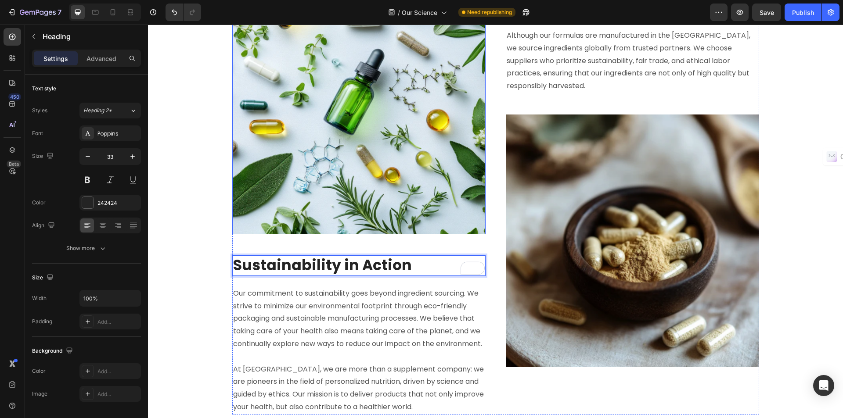
scroll to position [702, 0]
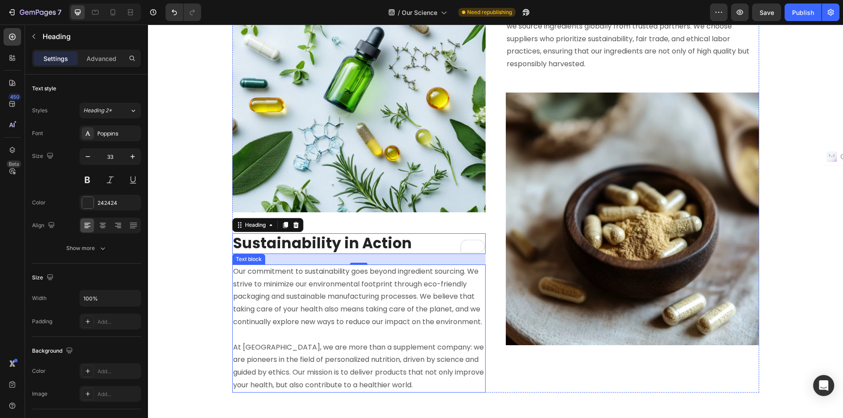
click at [335, 279] on p "Our commitment to sustainability goes beyond ingredient sourcing. We strive to …" at bounding box center [358, 329] width 251 height 126
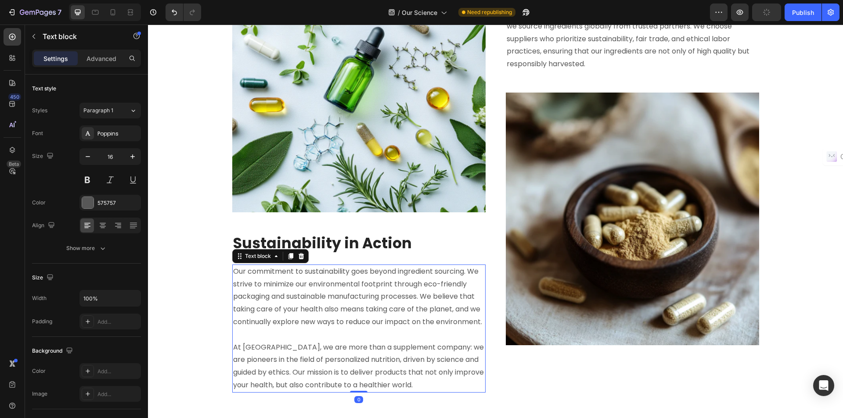
click at [335, 279] on p "Our commitment to sustainability goes beyond ingredient sourcing. We strive to …" at bounding box center [358, 329] width 251 height 126
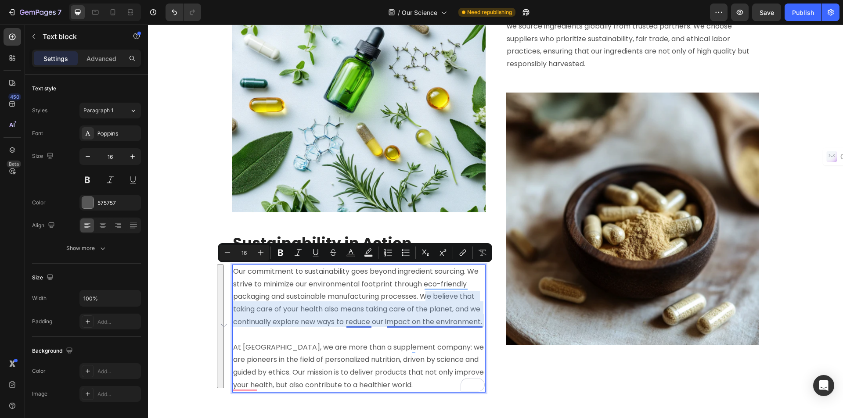
click at [360, 323] on p "Our commitment to sustainability goes beyond ingredient sourcing. We strive to …" at bounding box center [358, 329] width 251 height 126
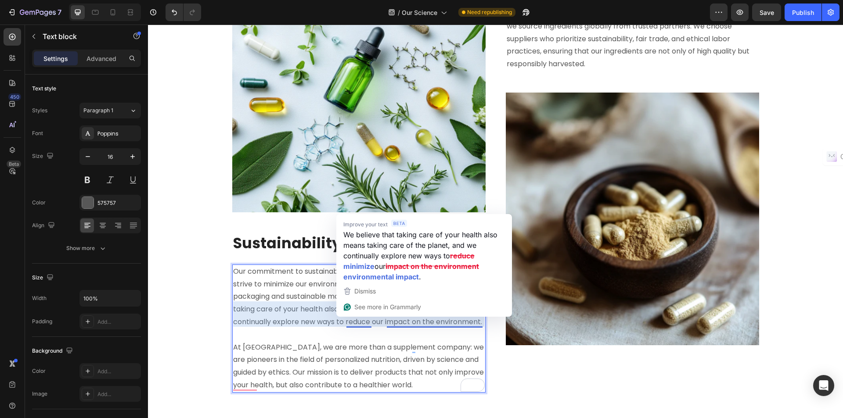
click at [295, 329] on p "Our commitment to sustainability goes beyond ingredient sourcing. We strive to …" at bounding box center [358, 329] width 251 height 126
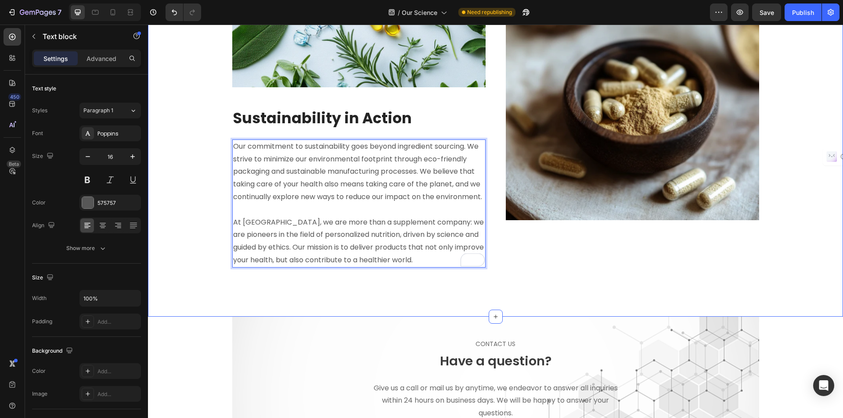
scroll to position [790, 0]
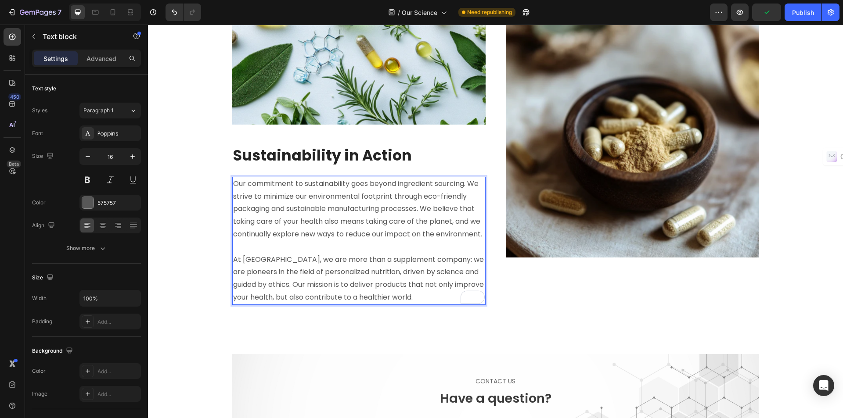
click at [289, 197] on p "Our commitment to sustainability goes beyond ingredient sourcing. We strive to …" at bounding box center [358, 241] width 251 height 126
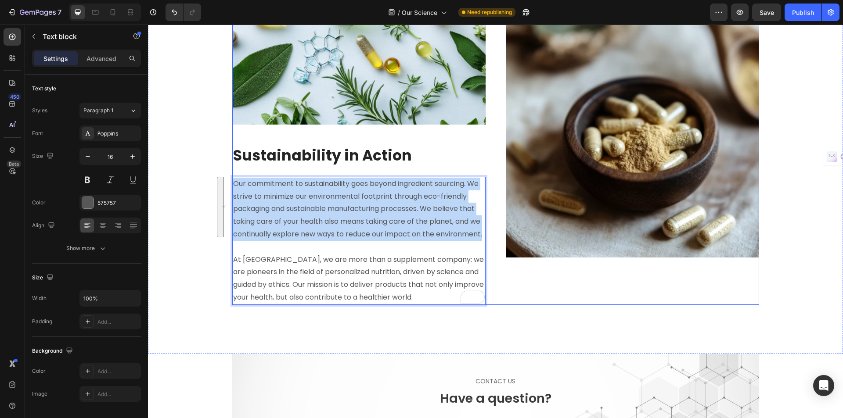
drag, startPoint x: 239, startPoint y: 181, endPoint x: 493, endPoint y: 234, distance: 259.6
click at [493, 234] on div "Image ⁠⁠⁠⁠⁠⁠⁠ Sustainability in Action Heading Our commitment to sustainability…" at bounding box center [495, 87] width 527 height 435
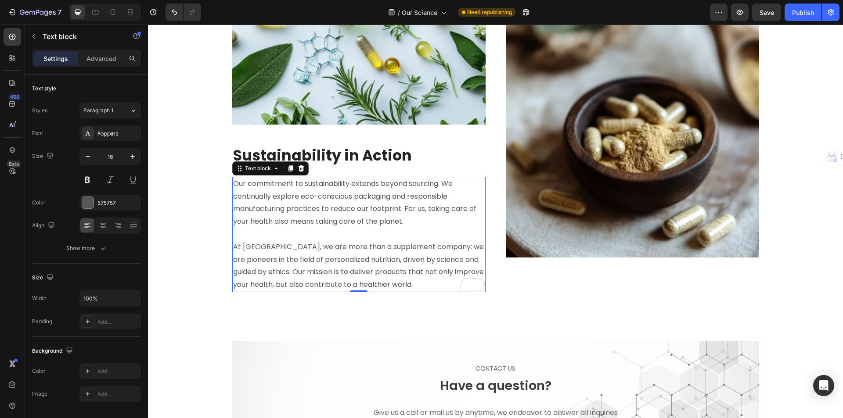
click at [382, 279] on p "Our commitment to sustainability extends beyond sourcing. We continually explor…" at bounding box center [358, 235] width 251 height 114
drag, startPoint x: 395, startPoint y: 283, endPoint x: 307, endPoint y: 270, distance: 89.6
click at [334, 277] on p "Our commitment to sustainability extends beyond sourcing. We continually explor…" at bounding box center [358, 235] width 251 height 114
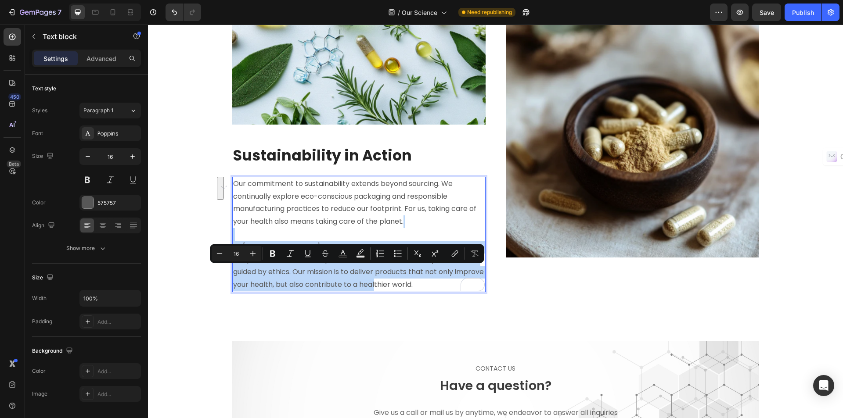
click at [249, 239] on p "Our commitment to sustainability extends beyond sourcing. We continually explor…" at bounding box center [358, 235] width 251 height 114
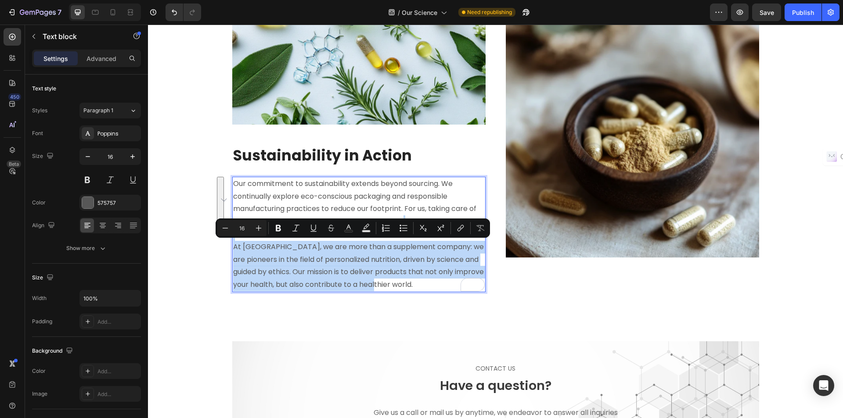
click at [232, 249] on div "Our commitment to sustainability extends beyond sourcing. We continually explor…" at bounding box center [358, 234] width 253 height 115
drag, startPoint x: 231, startPoint y: 249, endPoint x: 412, endPoint y: 281, distance: 183.6
click at [412, 281] on p "Our commitment to sustainability extends beyond sourcing. We continually explor…" at bounding box center [358, 235] width 251 height 114
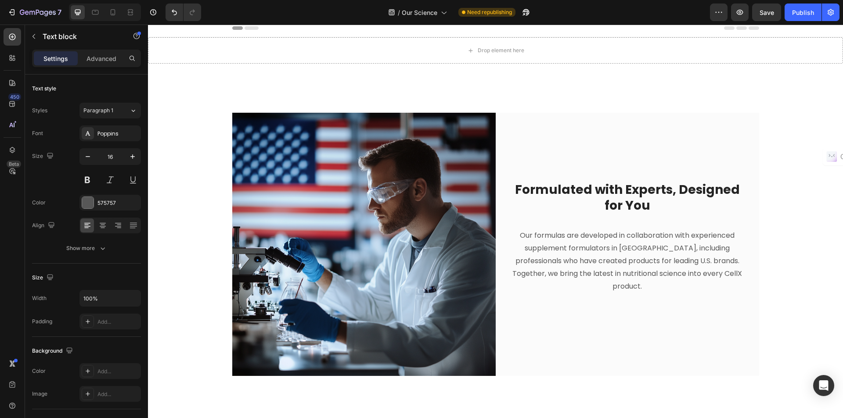
scroll to position [0, 0]
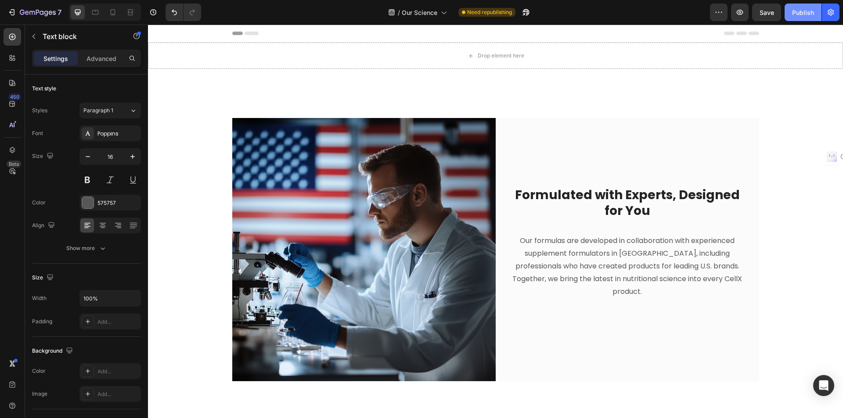
click at [797, 12] on div "Publish" at bounding box center [803, 12] width 22 height 9
